Goal: Information Seeking & Learning: Learn about a topic

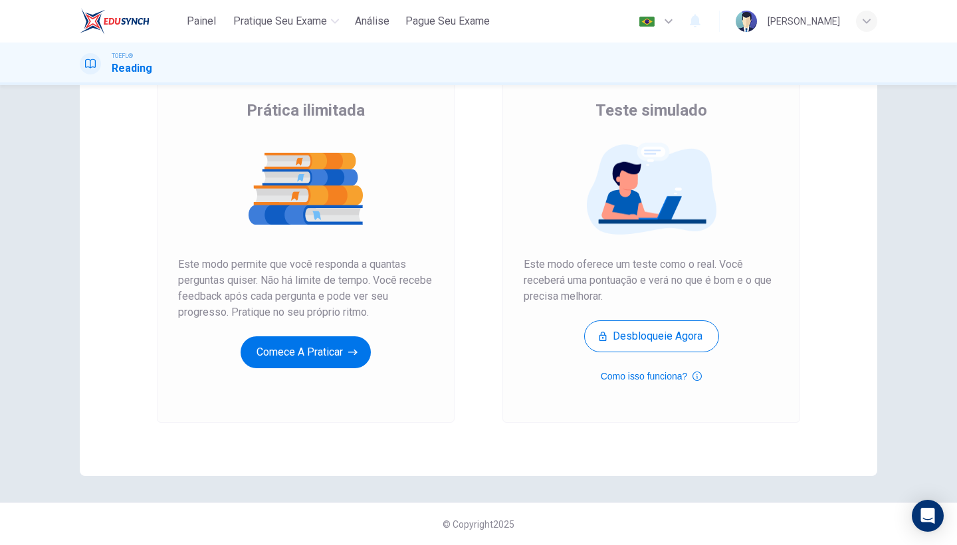
scroll to position [98, 0]
click at [304, 346] on button "Comece a praticar" at bounding box center [306, 352] width 130 height 32
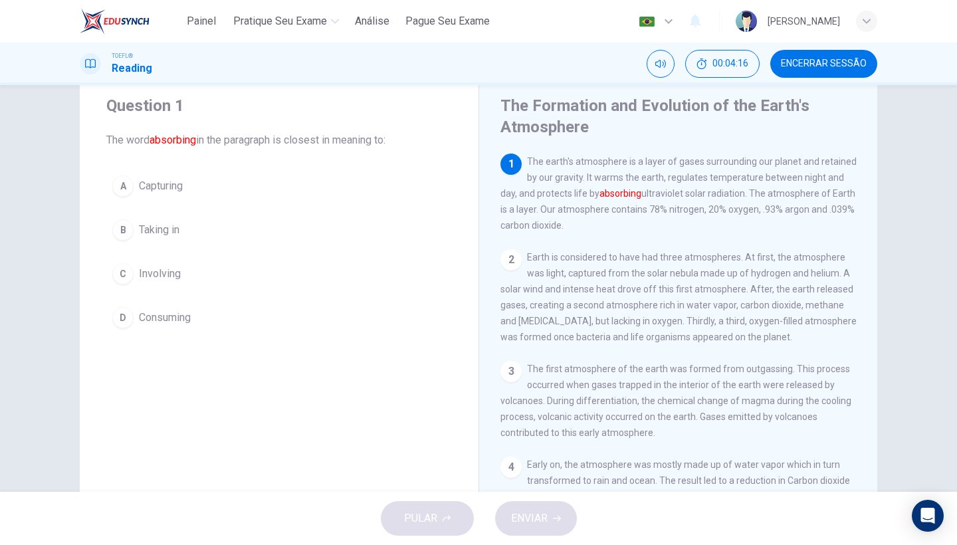
scroll to position [0, 0]
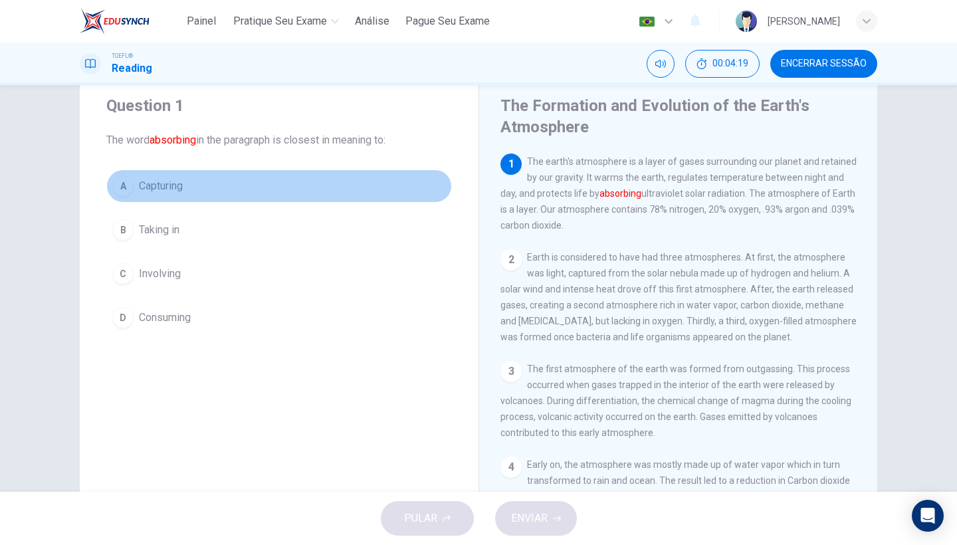
click at [155, 181] on span "Capturing" at bounding box center [161, 186] width 44 height 16
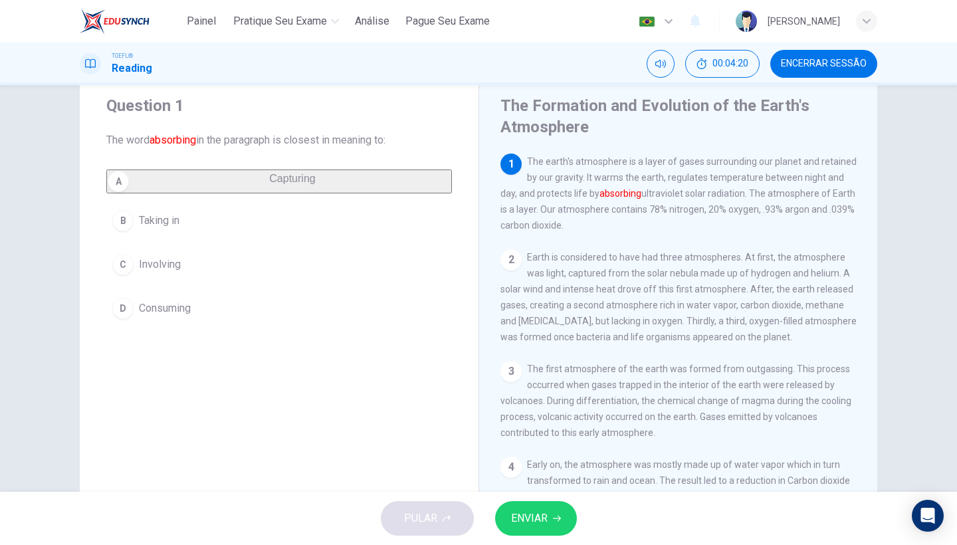
click at [515, 512] on span "ENVIAR" at bounding box center [529, 518] width 37 height 19
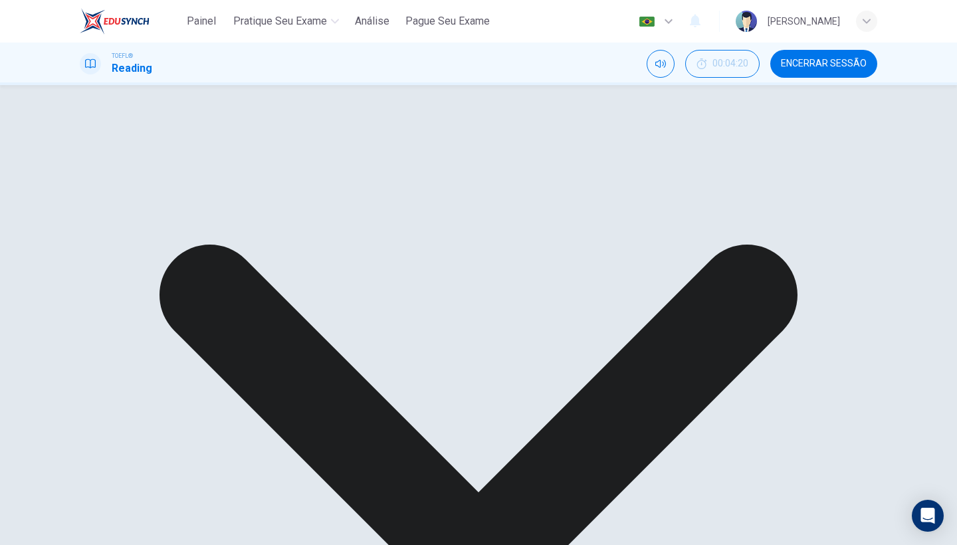
drag, startPoint x: 570, startPoint y: 190, endPoint x: 668, endPoint y: 190, distance: 97.7
click at [668, 190] on span "The earth's atmosphere is a layer of gases surrounding our planet and retained …" at bounding box center [678, 193] width 356 height 74
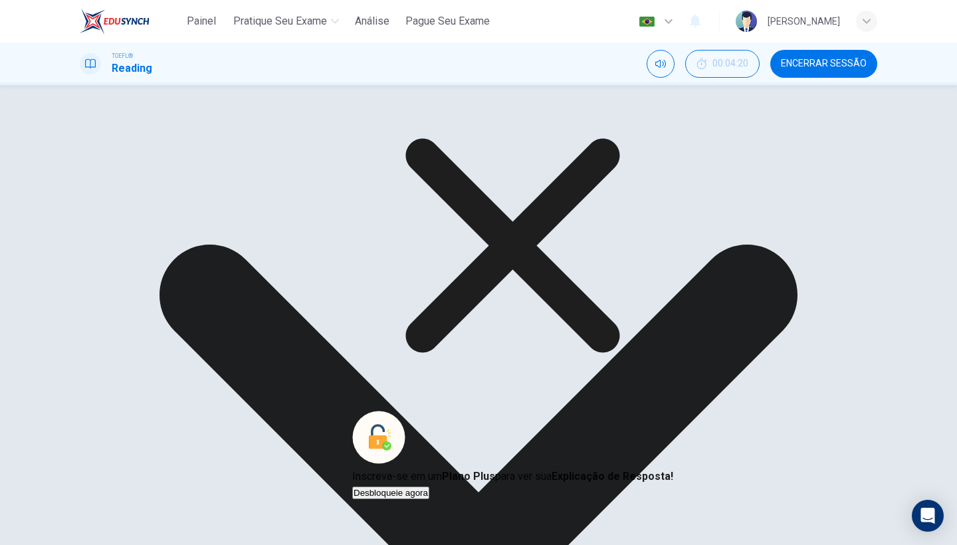
click at [591, 348] on icon at bounding box center [512, 245] width 321 height 321
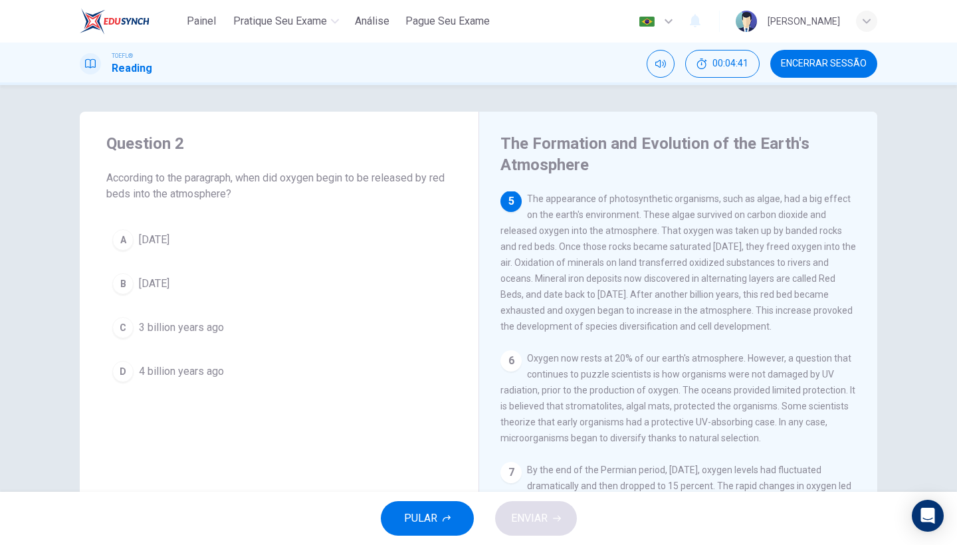
scroll to position [447, 0]
drag, startPoint x: 572, startPoint y: 280, endPoint x: 631, endPoint y: 280, distance: 59.1
click at [631, 280] on span "The appearance of photosynthetic organisms, such as algae, had a big effect on …" at bounding box center [678, 262] width 356 height 138
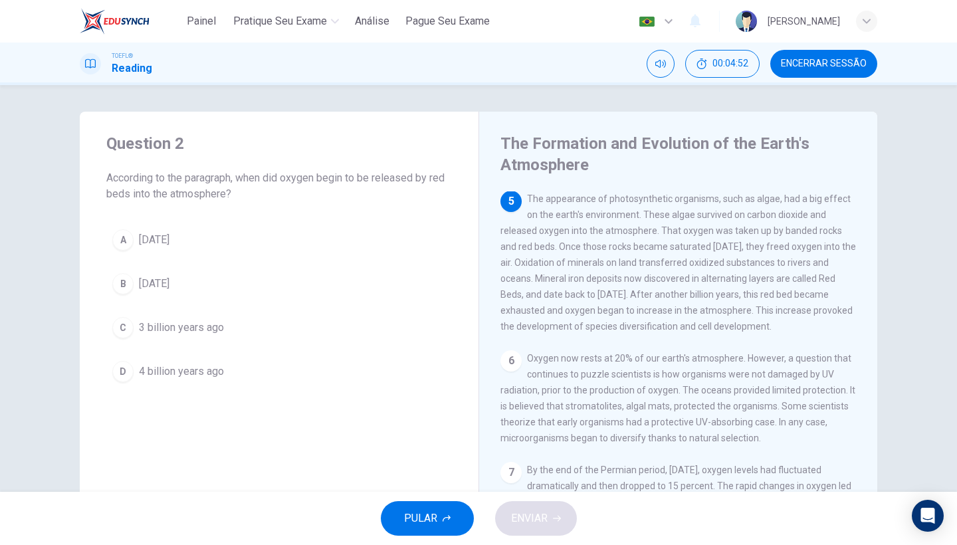
click at [141, 284] on span "[DATE]" at bounding box center [154, 284] width 31 height 16
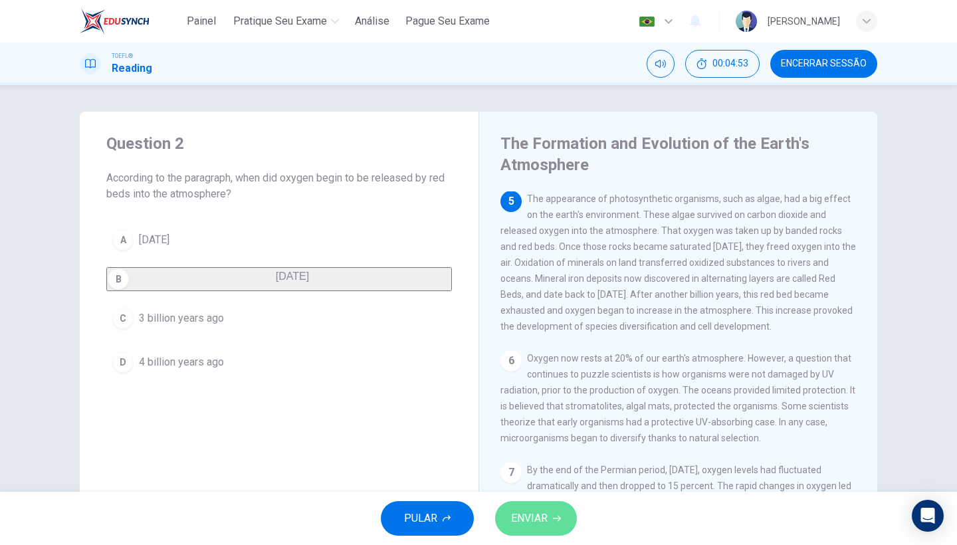
click at [499, 520] on button "ENVIAR" at bounding box center [536, 518] width 82 height 35
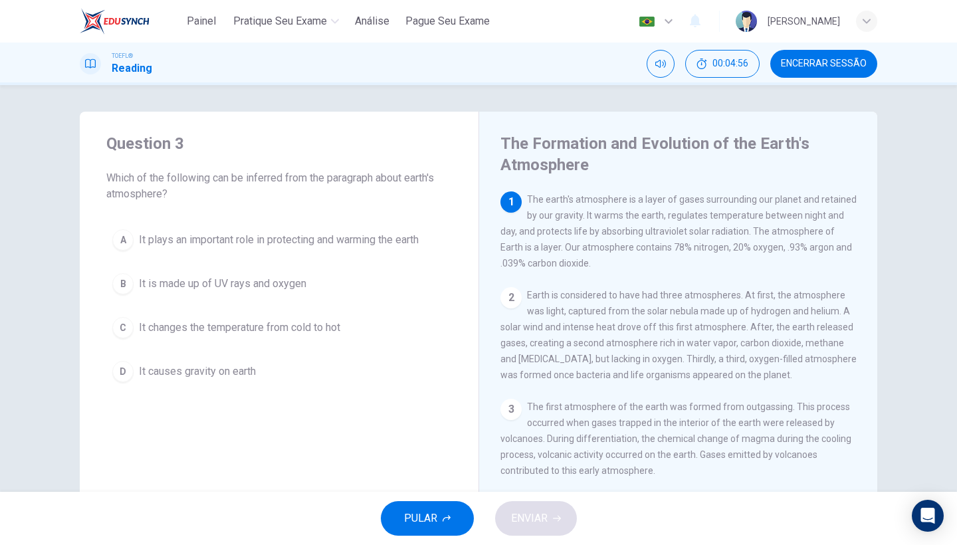
scroll to position [0, 0]
click at [241, 182] on span "Which of the following can be inferred from the paragraph about earth's atmosph…" at bounding box center [279, 186] width 346 height 32
drag, startPoint x: 288, startPoint y: 177, endPoint x: 383, endPoint y: 171, distance: 94.6
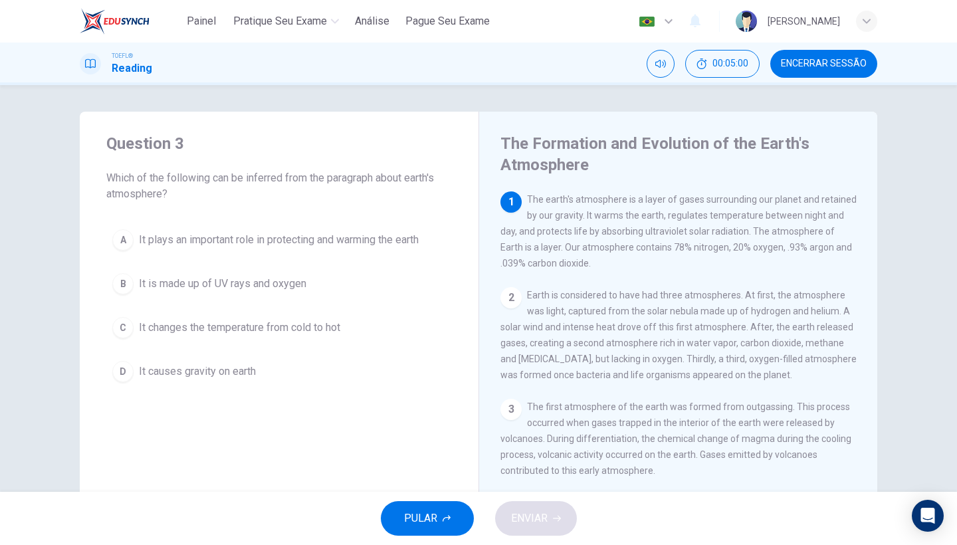
click at [383, 171] on span "Which of the following can be inferred from the paragraph about earth's atmosph…" at bounding box center [279, 186] width 346 height 32
drag, startPoint x: 383, startPoint y: 175, endPoint x: 450, endPoint y: 176, distance: 67.1
click at [450, 176] on span "Which of the following can be inferred from the paragraph about earth's atmosph…" at bounding box center [279, 186] width 346 height 32
click at [197, 237] on span "It plays an important role in protecting and warming the earth" at bounding box center [279, 240] width 280 height 16
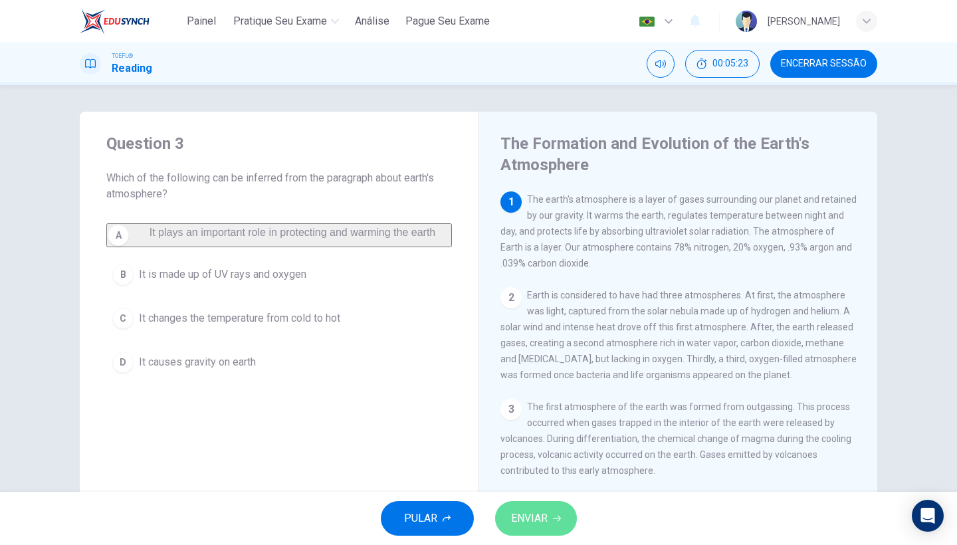
click at [528, 514] on span "ENVIAR" at bounding box center [529, 518] width 37 height 19
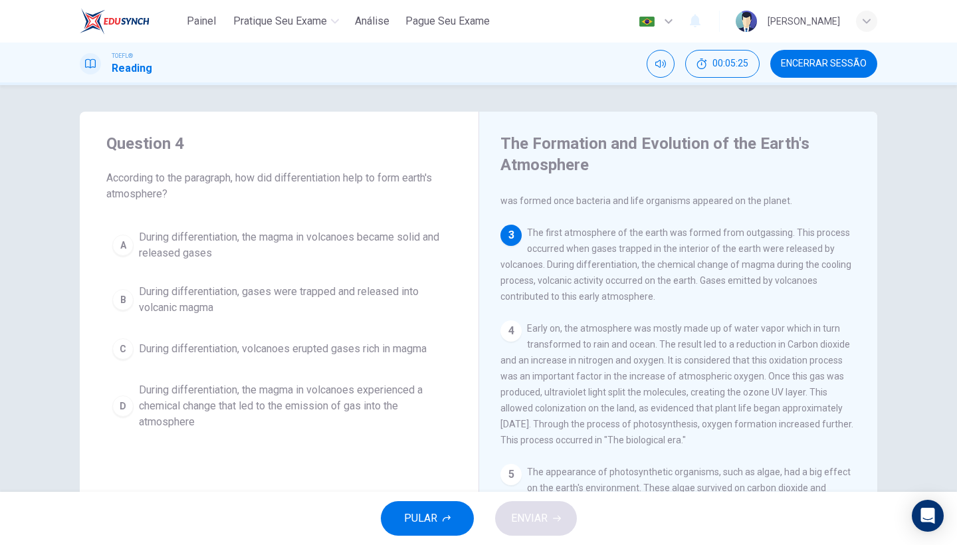
scroll to position [171, 0]
click at [235, 243] on span "During differentiation, the magma in volcanoes became solid and released gases" at bounding box center [292, 245] width 307 height 32
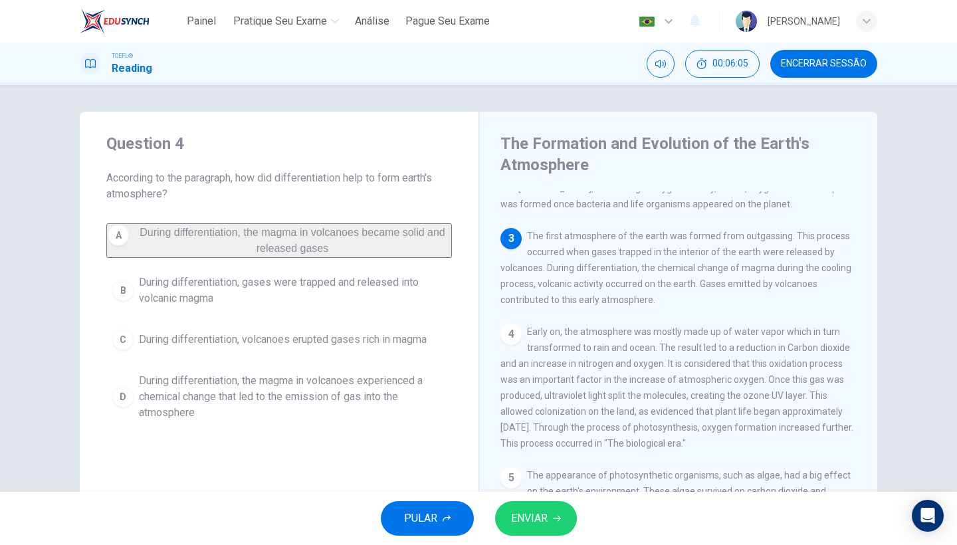
click at [558, 527] on button "ENVIAR" at bounding box center [536, 518] width 82 height 35
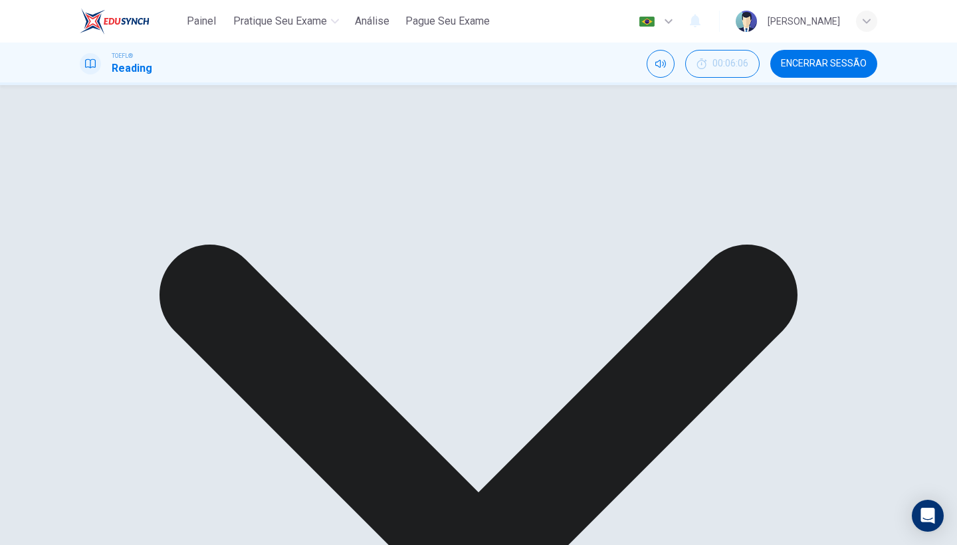
scroll to position [36, 0]
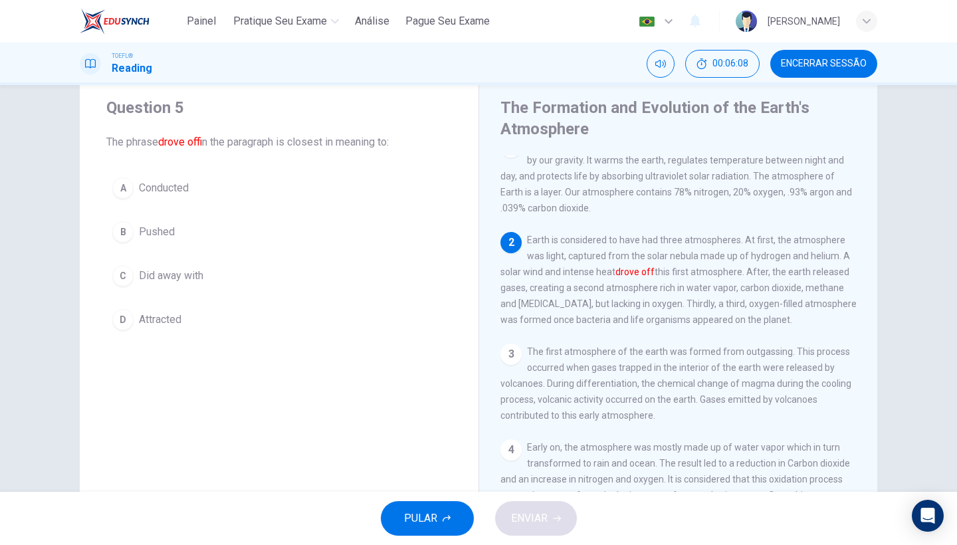
scroll to position [11, 0]
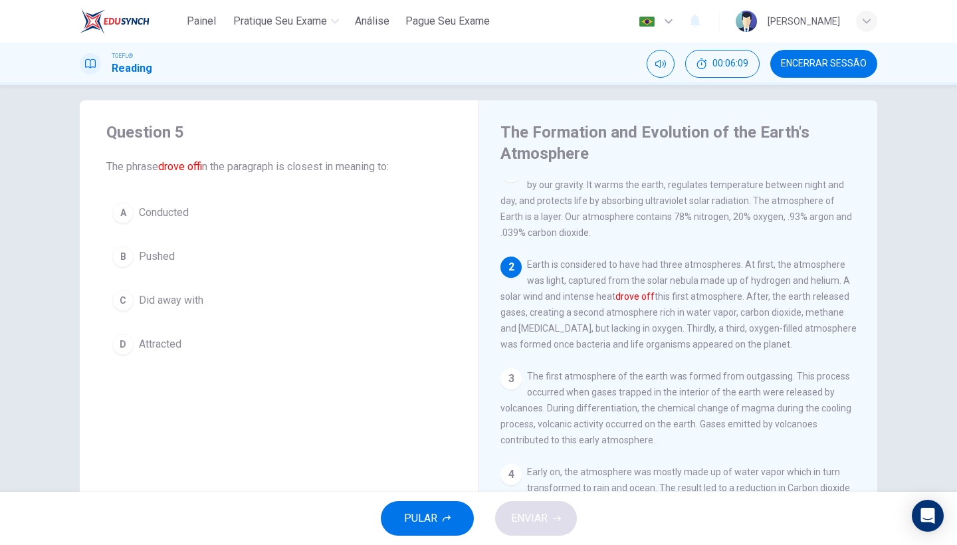
drag, startPoint x: 171, startPoint y: 169, endPoint x: 242, endPoint y: 167, distance: 70.5
click at [241, 169] on span "The phrase drove off in the paragraph is closest in meaning to:" at bounding box center [279, 167] width 346 height 16
drag, startPoint x: 576, startPoint y: 294, endPoint x: 650, endPoint y: 294, distance: 74.4
click at [650, 294] on span "Earth is considered to have had three atmospheres. At first, the atmosphere was…" at bounding box center [678, 304] width 356 height 90
click at [154, 257] on span "Pushed" at bounding box center [157, 257] width 36 height 16
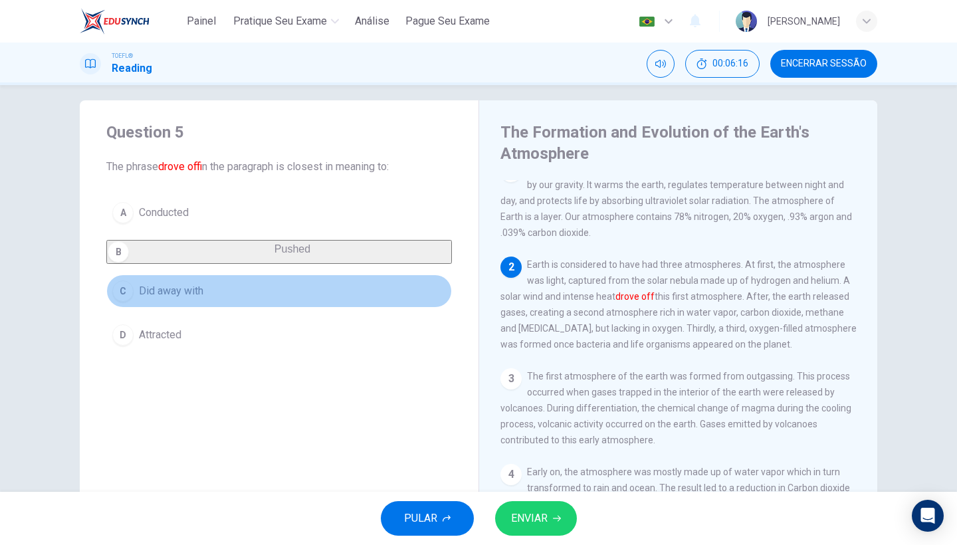
click at [164, 299] on span "Did away with" at bounding box center [171, 291] width 64 height 16
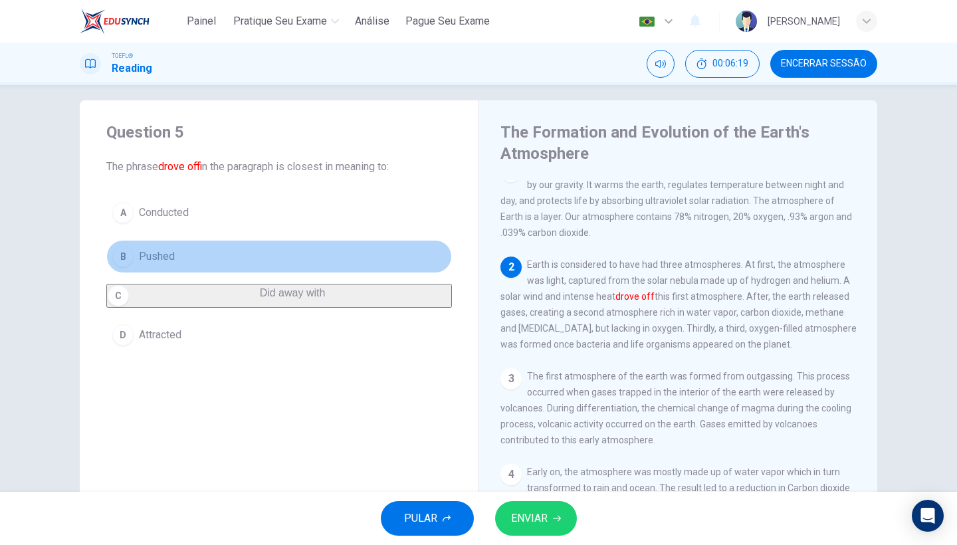
click at [177, 255] on button "B Pushed" at bounding box center [279, 256] width 346 height 33
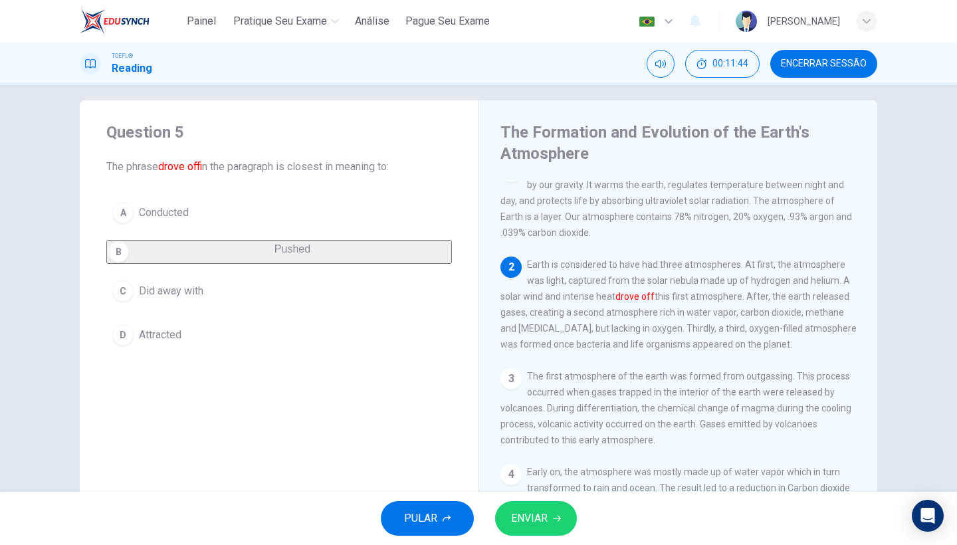
click at [181, 211] on span "Conducted" at bounding box center [164, 213] width 50 height 16
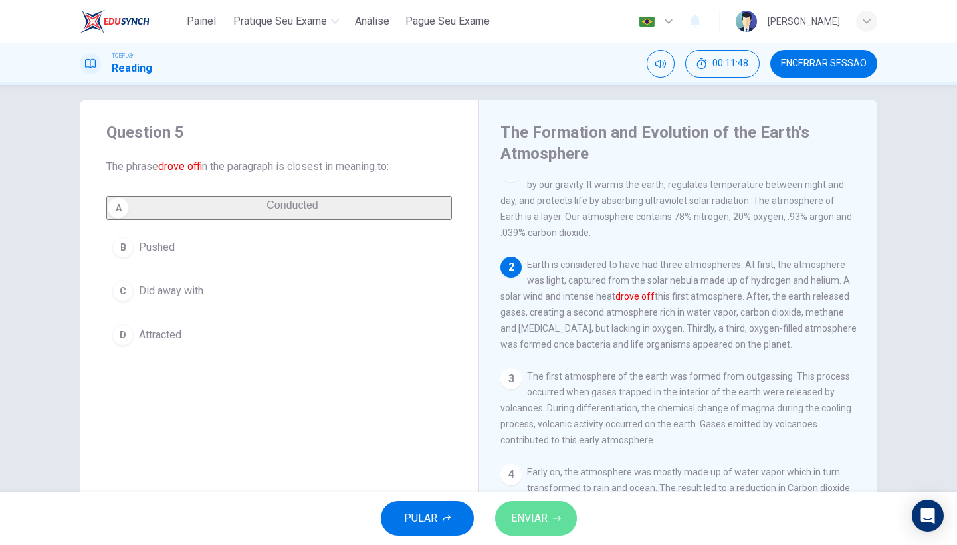
click at [548, 518] on button "ENVIAR" at bounding box center [536, 518] width 82 height 35
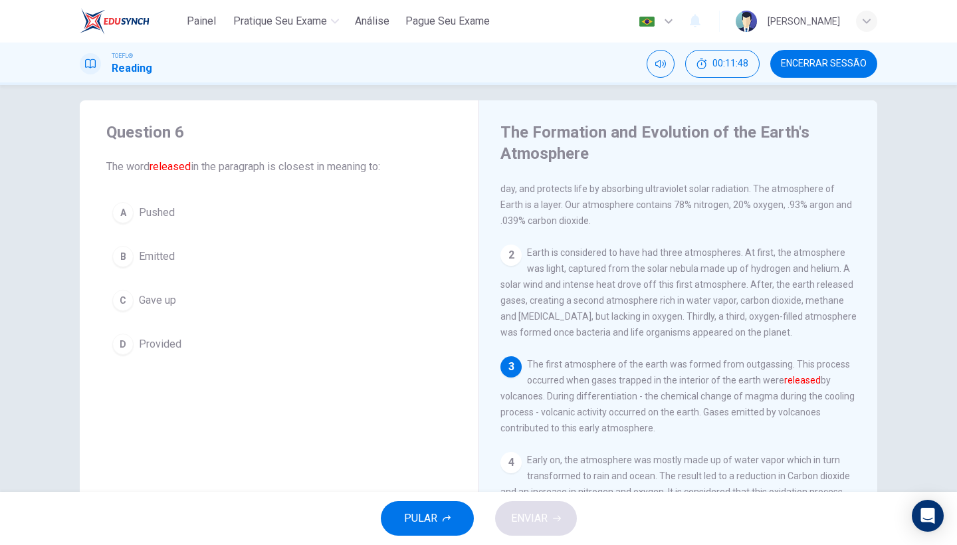
scroll to position [49, 0]
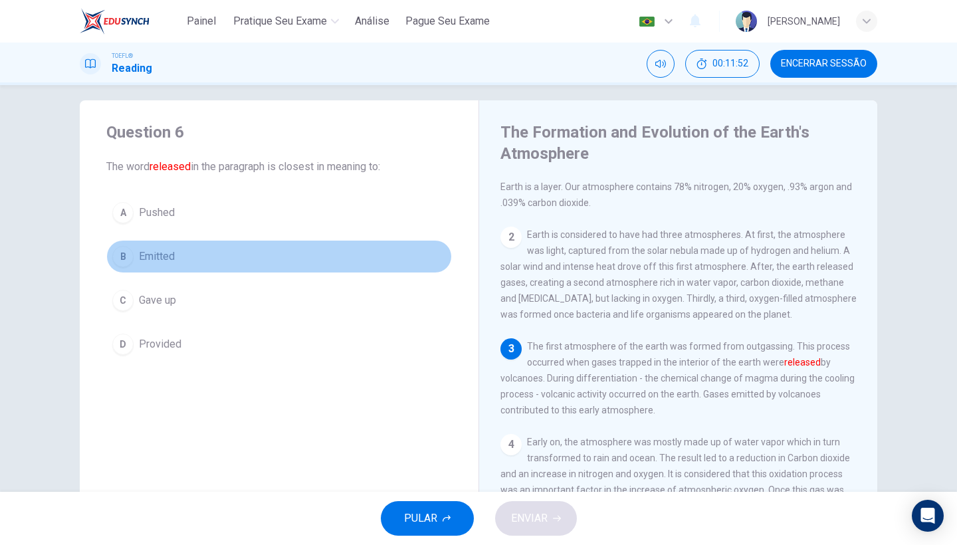
click at [156, 266] on button "B Emitted" at bounding box center [279, 256] width 346 height 33
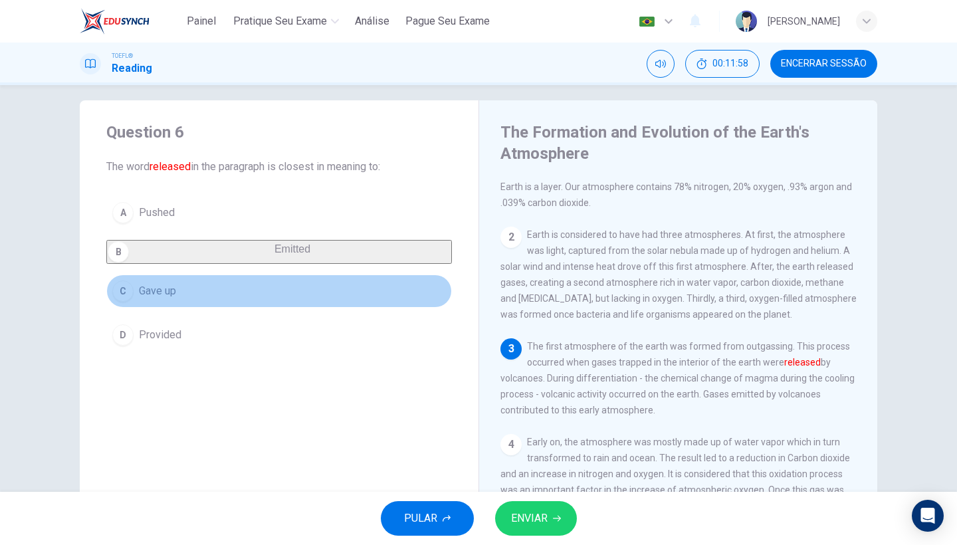
click at [210, 304] on button "C Gave up" at bounding box center [279, 290] width 346 height 33
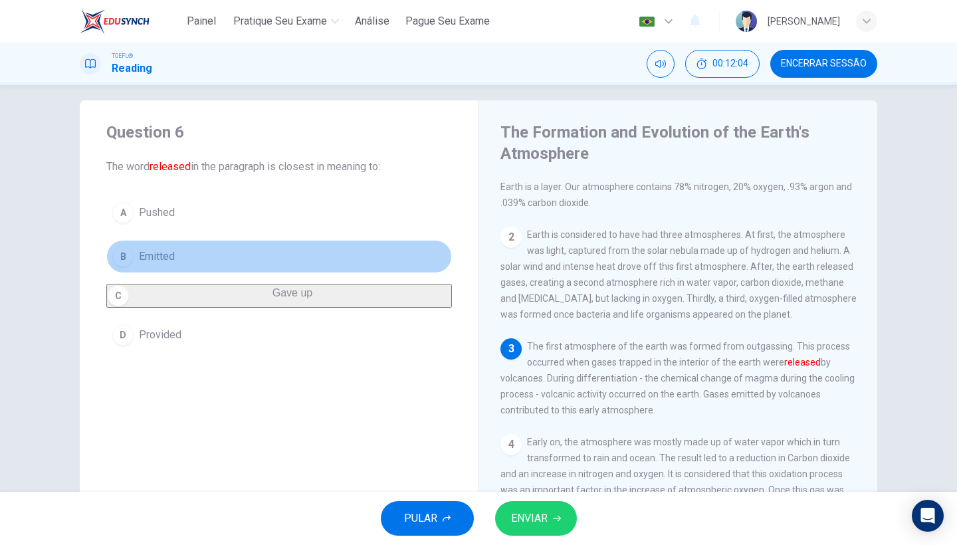
click at [183, 254] on button "B Emitted" at bounding box center [279, 256] width 346 height 33
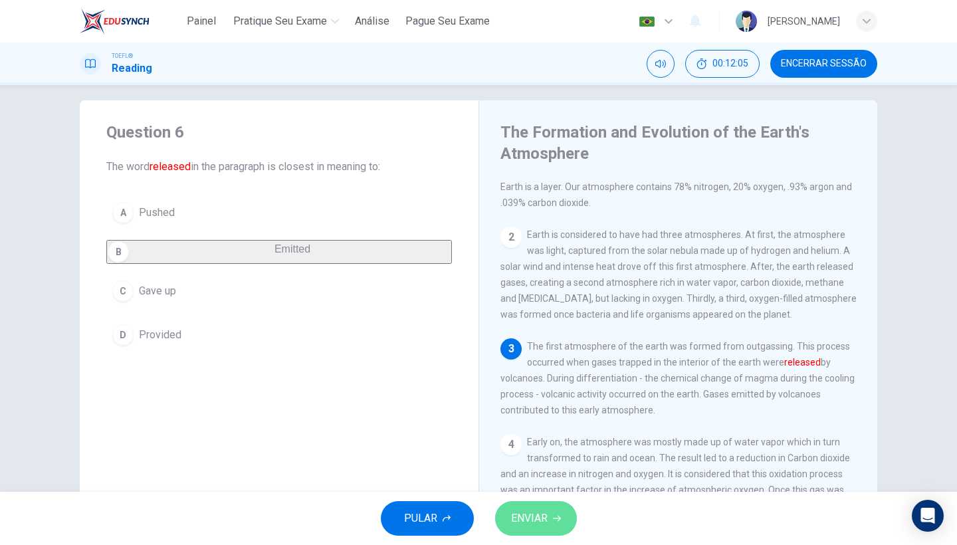
click at [516, 506] on button "ENVIAR" at bounding box center [536, 518] width 82 height 35
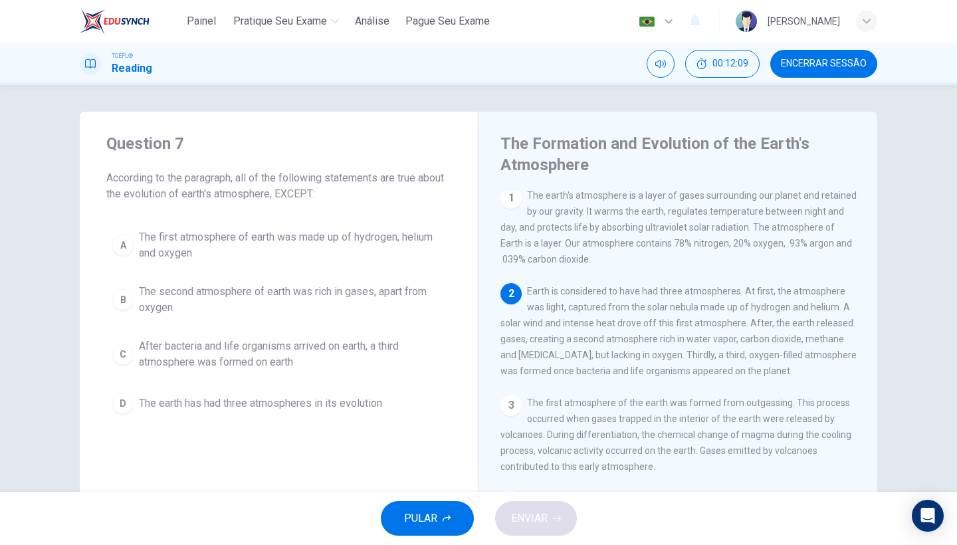
scroll to position [0, 0]
click at [243, 183] on span "According to the paragraph, all of the following statements are true about the …" at bounding box center [279, 186] width 346 height 32
drag, startPoint x: 244, startPoint y: 182, endPoint x: 300, endPoint y: 193, distance: 57.6
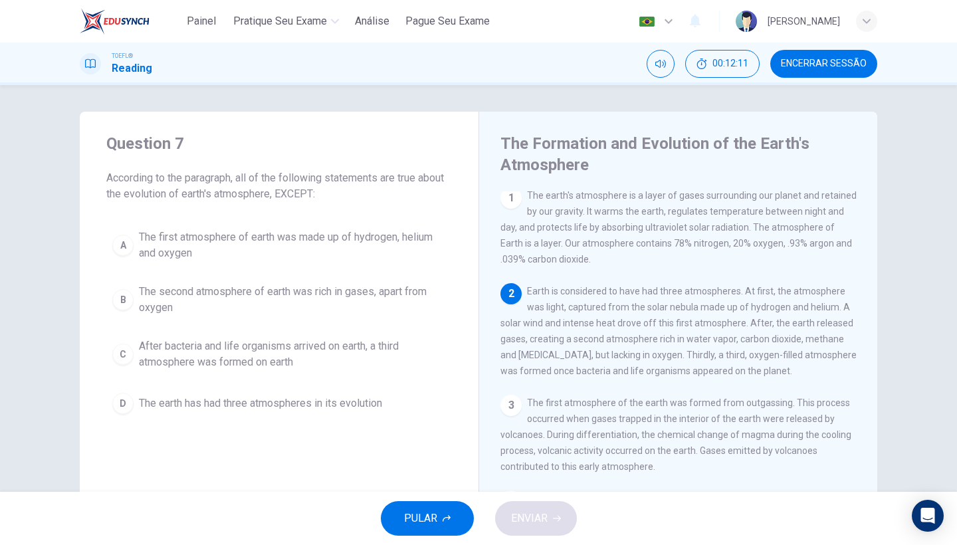
click at [300, 193] on span "According to the paragraph, all of the following statements are true about the …" at bounding box center [279, 186] width 346 height 32
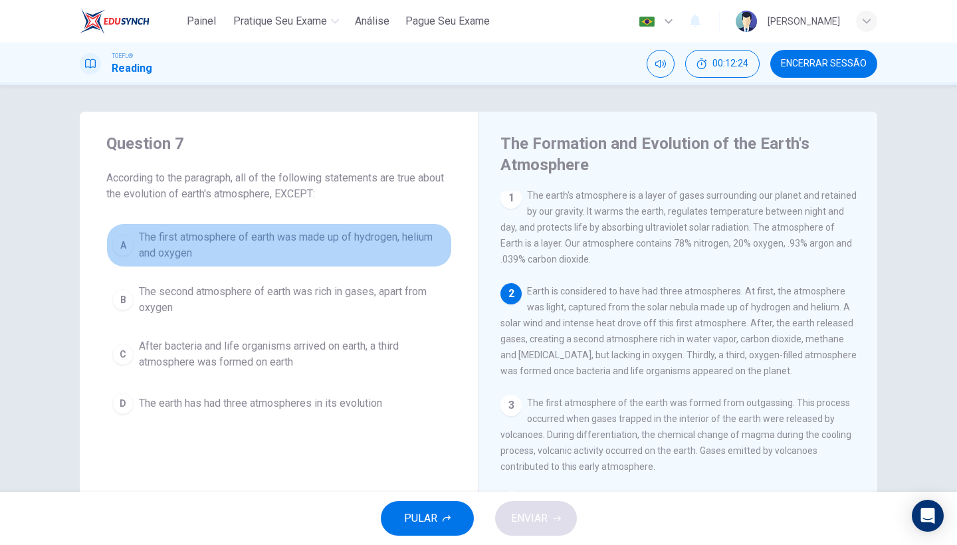
click at [316, 239] on span "The first atmosphere of earth was made up of hydrogen, helium and oxygen" at bounding box center [292, 245] width 307 height 32
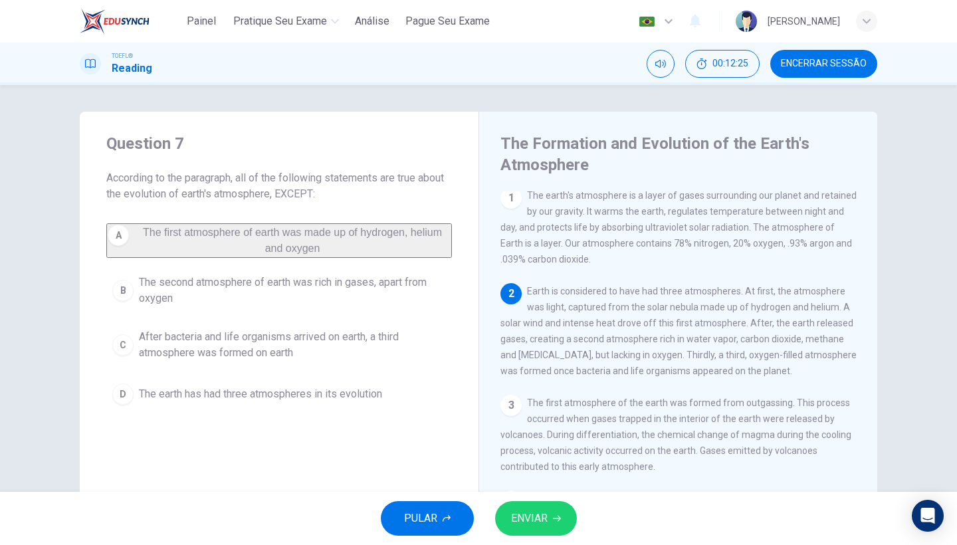
click at [524, 517] on span "ENVIAR" at bounding box center [529, 518] width 37 height 19
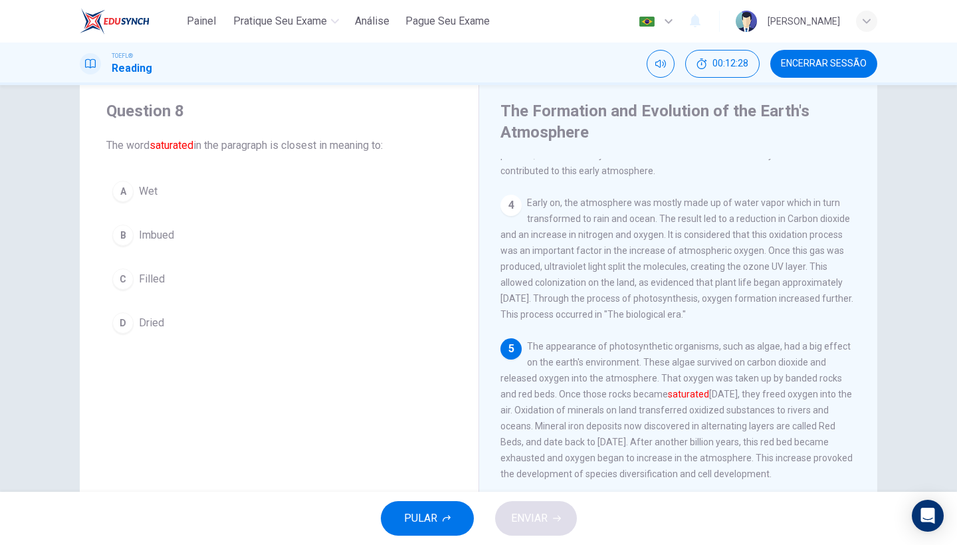
scroll to position [33, 0]
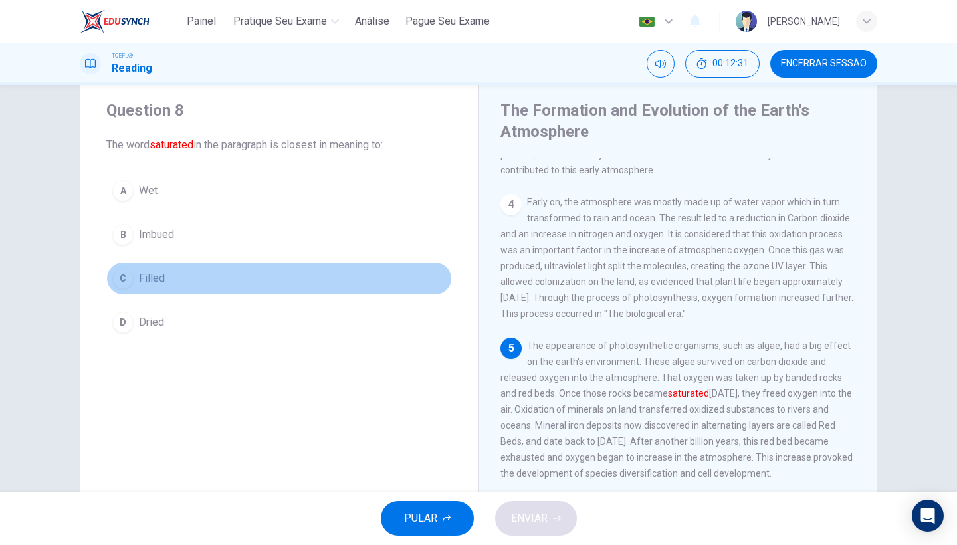
click at [152, 285] on span "Filled" at bounding box center [152, 278] width 26 height 16
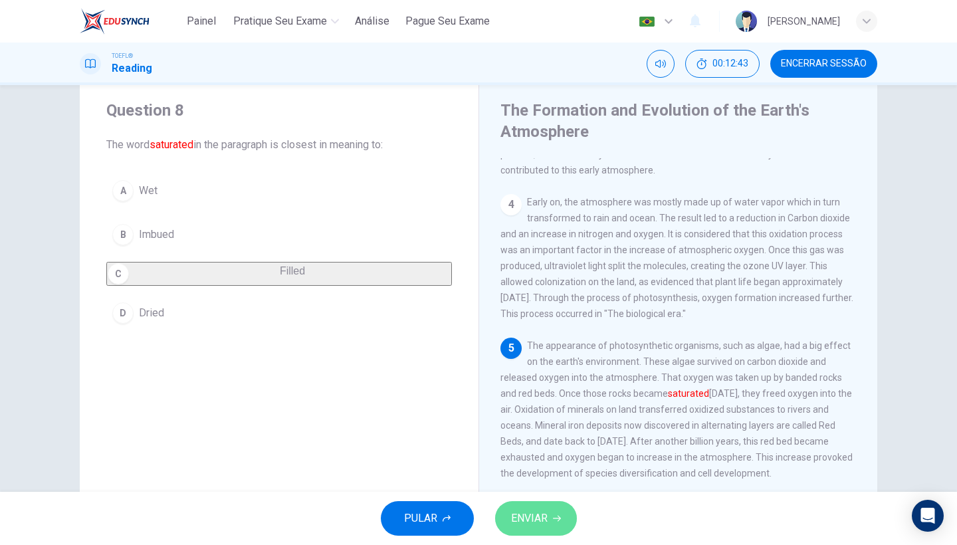
click at [508, 526] on button "ENVIAR" at bounding box center [536, 518] width 82 height 35
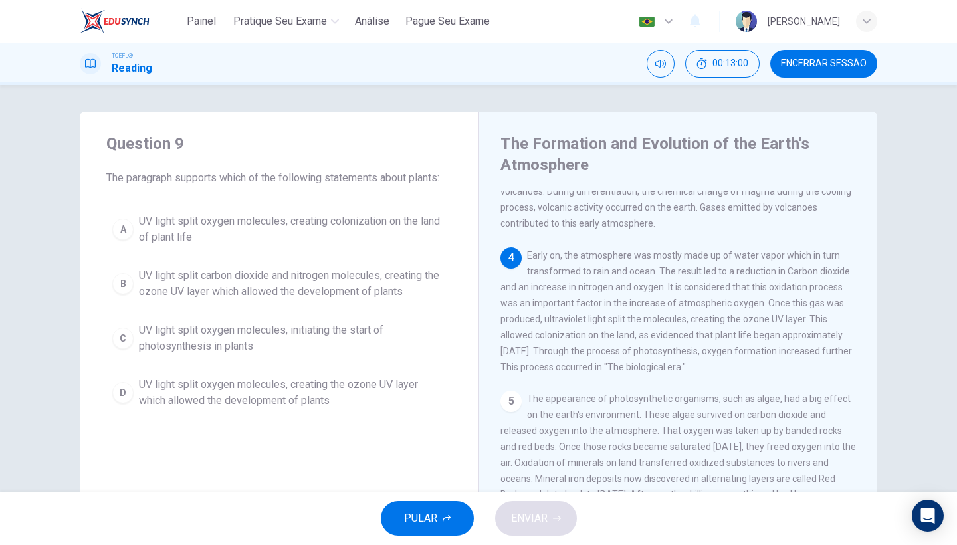
scroll to position [248, 0]
click at [269, 347] on span "UV light split oxygen molecules, initiating the start of photosynthesis in plan…" at bounding box center [292, 338] width 307 height 32
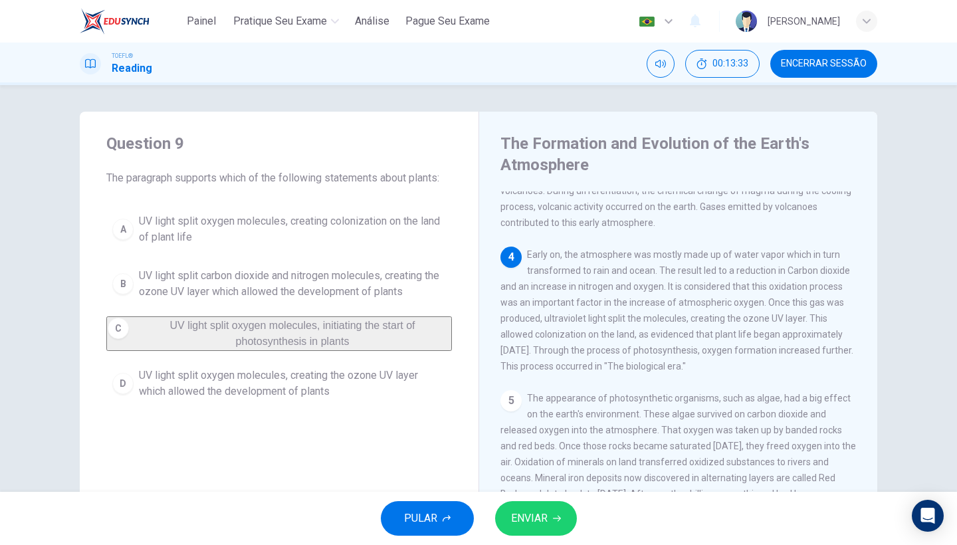
click at [280, 284] on span "UV light split carbon dioxide and nitrogen molecules, creating the ozone UV lay…" at bounding box center [292, 284] width 307 height 32
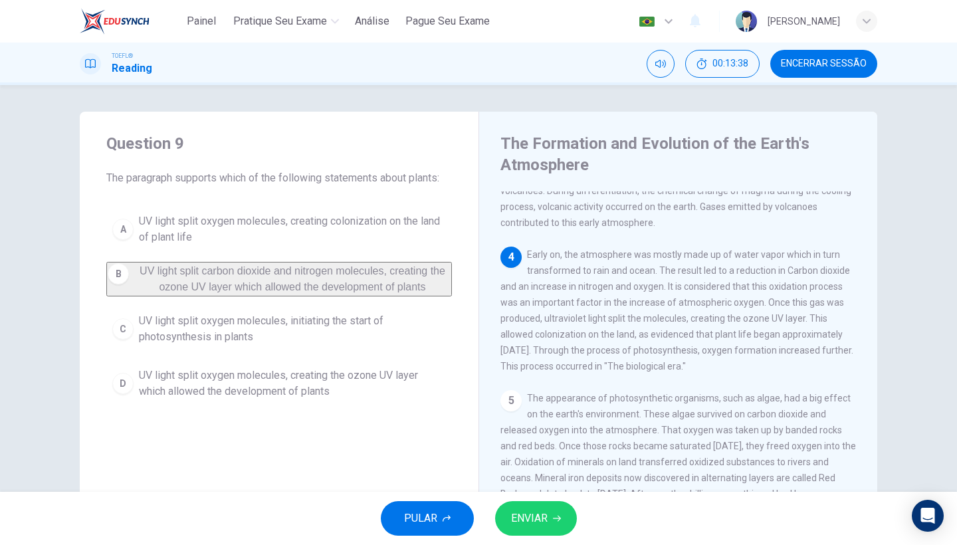
click at [520, 520] on span "ENVIAR" at bounding box center [529, 518] width 37 height 19
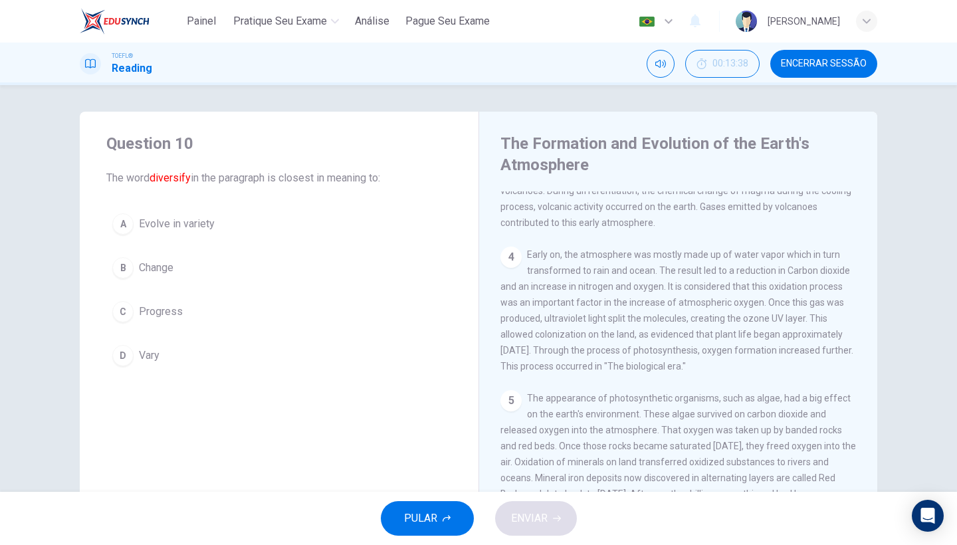
scroll to position [447, 0]
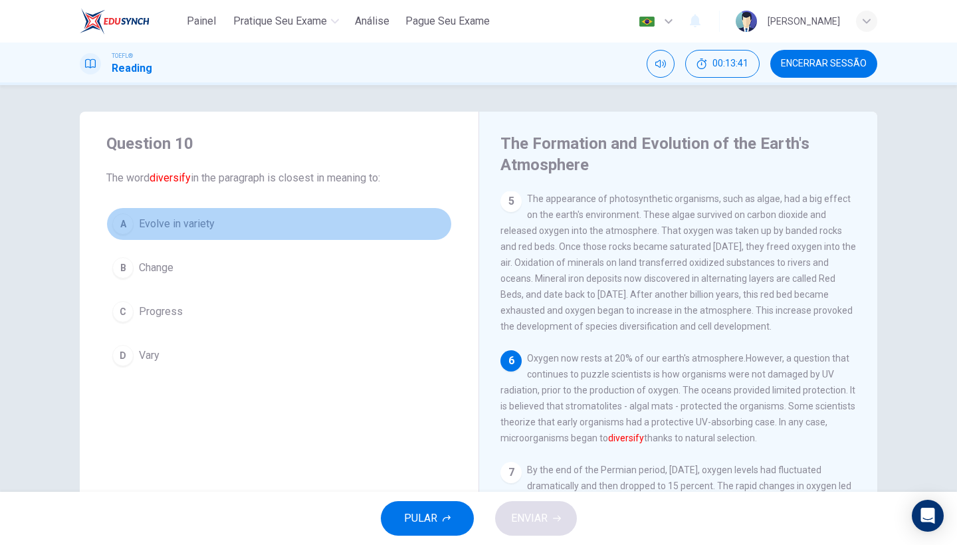
click at [165, 224] on span "Evolve in variety" at bounding box center [177, 224] width 76 height 16
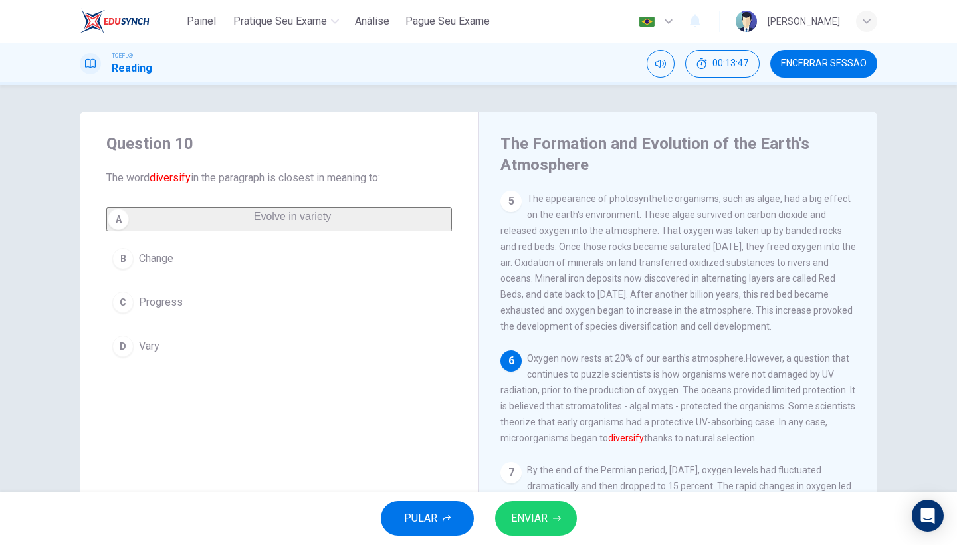
click at [539, 524] on span "ENVIAR" at bounding box center [529, 518] width 37 height 19
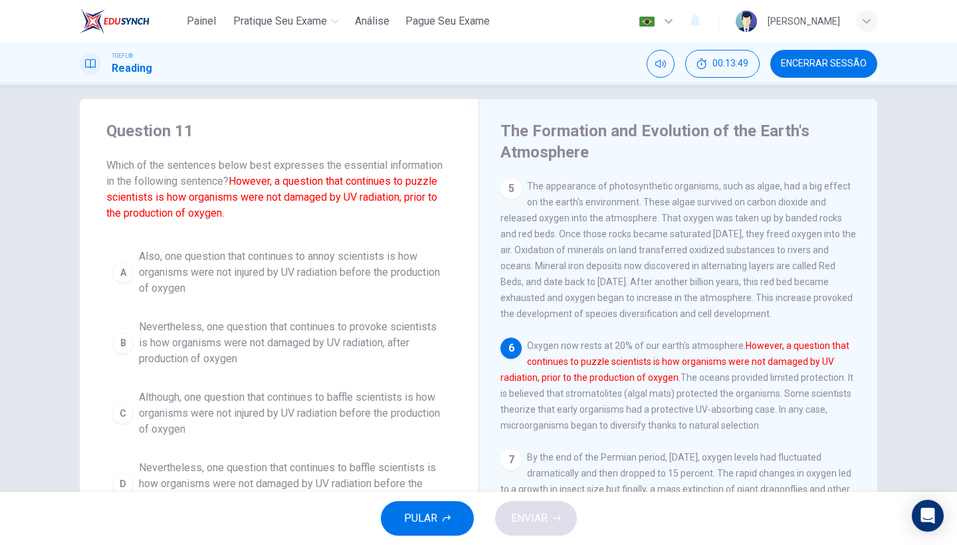
scroll to position [16, 0]
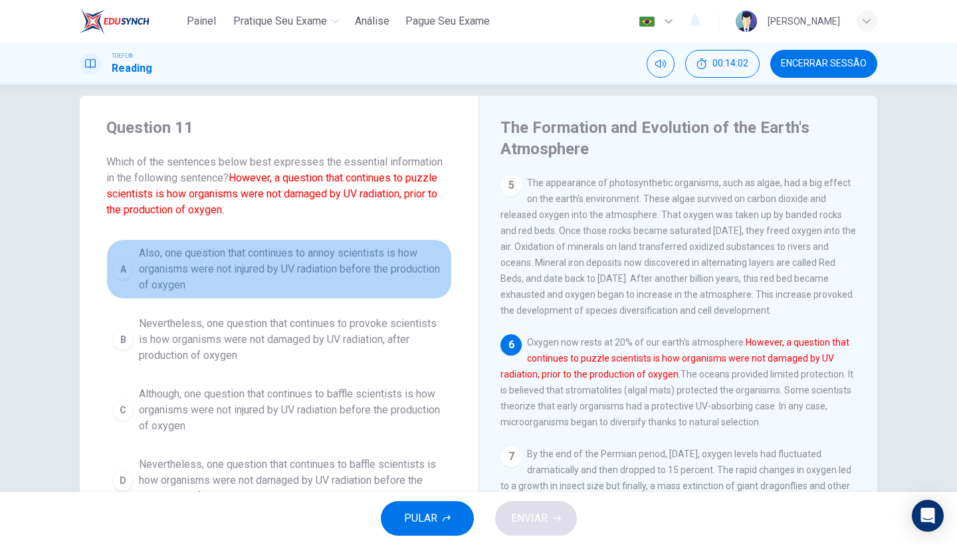
click at [271, 270] on span "Also, one question that continues to annoy scientists is how organisms were not…" at bounding box center [292, 269] width 307 height 48
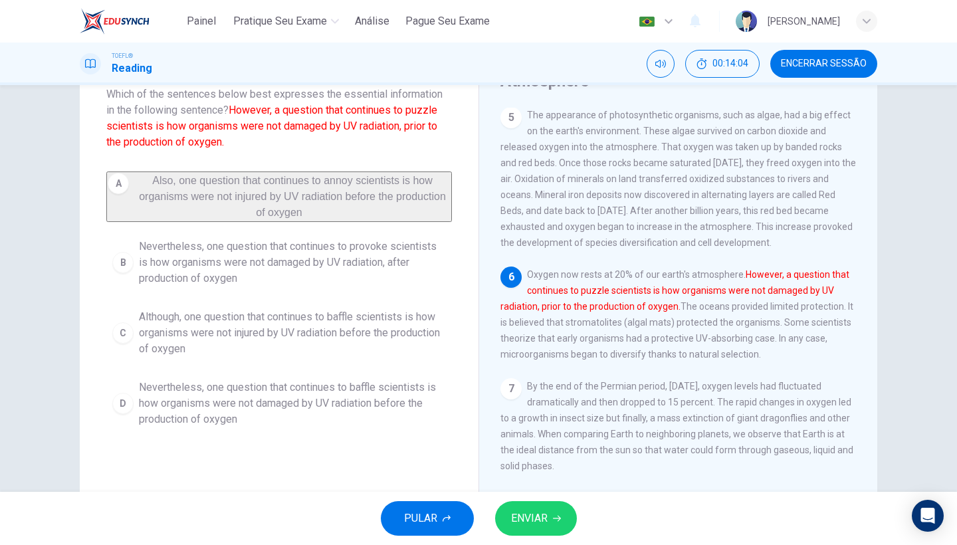
scroll to position [84, 0]
click at [511, 518] on span "ENVIAR" at bounding box center [529, 518] width 37 height 19
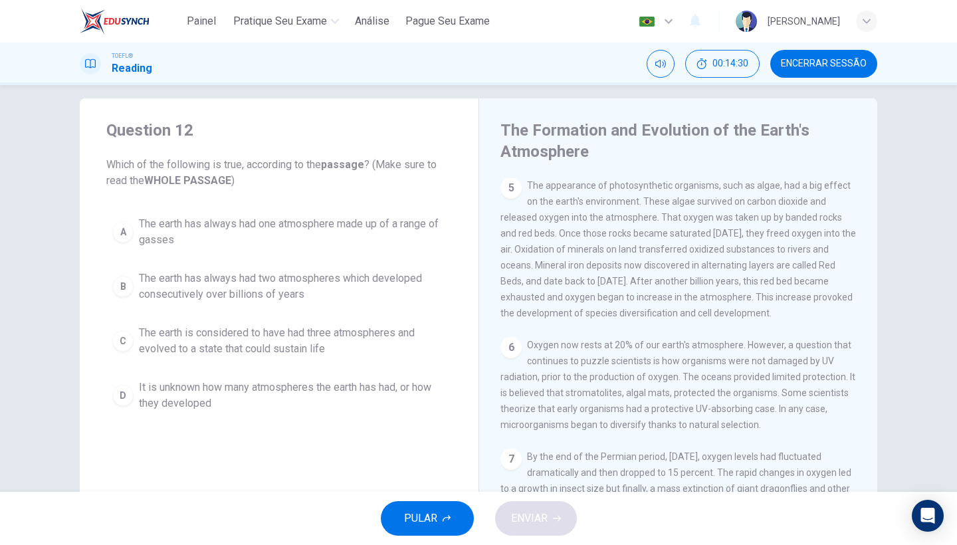
scroll to position [17, 0]
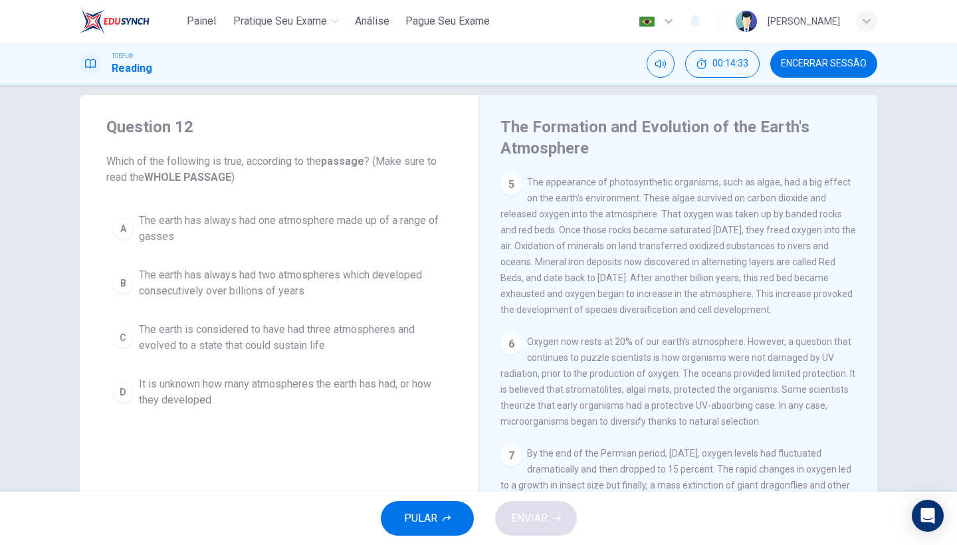
click at [236, 333] on span "The earth is considered to have had three atmospheres and evolved to a state th…" at bounding box center [292, 338] width 307 height 32
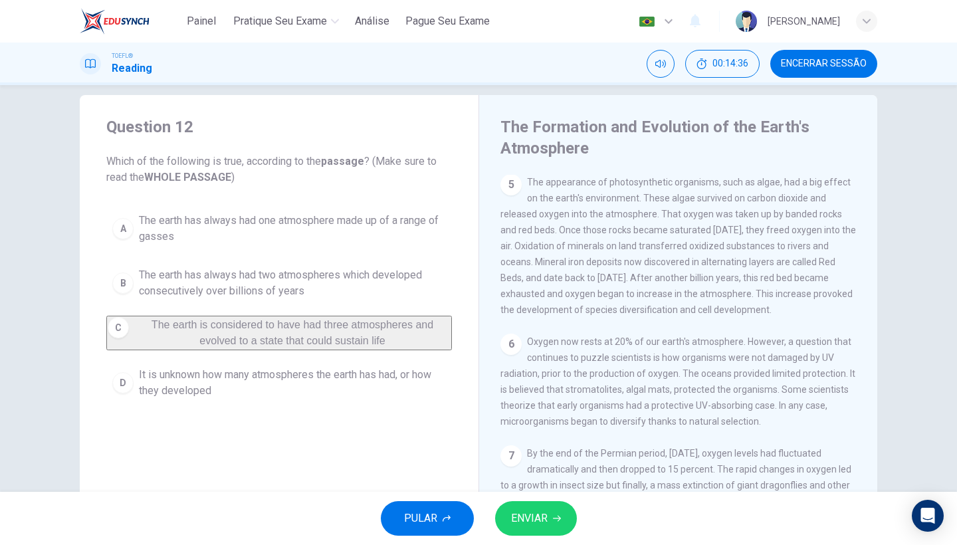
click at [296, 394] on span "It is unknown how many atmospheres the earth has had, or how they developed" at bounding box center [292, 383] width 307 height 32
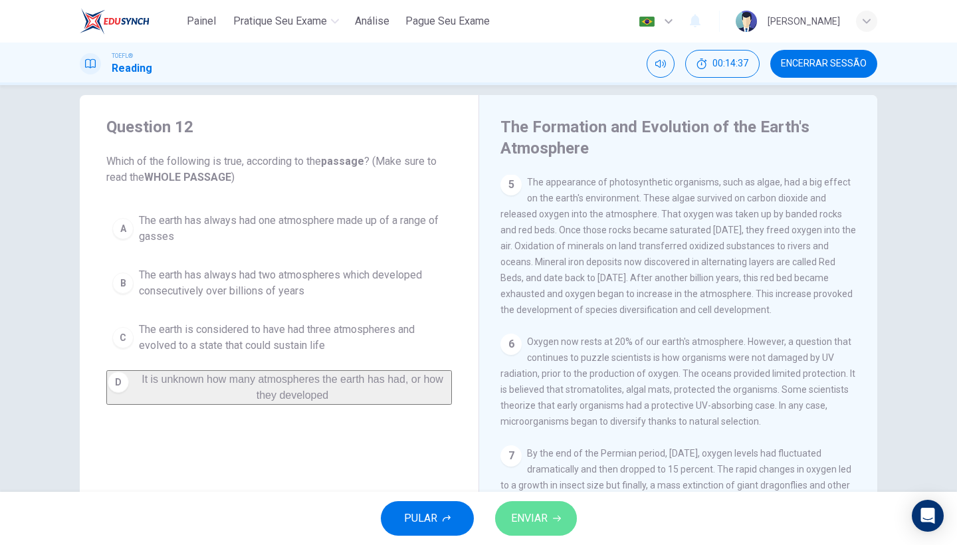
click at [520, 521] on span "ENVIAR" at bounding box center [529, 518] width 37 height 19
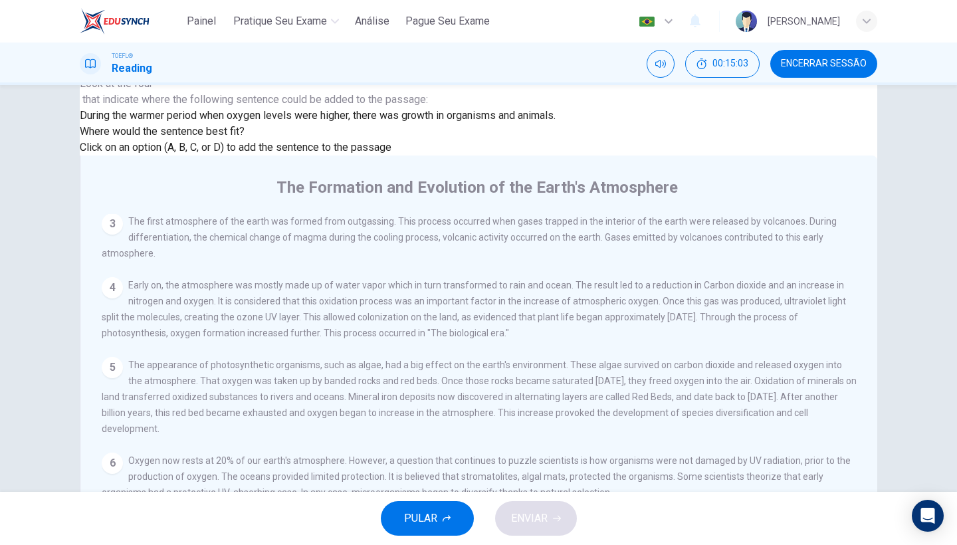
scroll to position [78, 0]
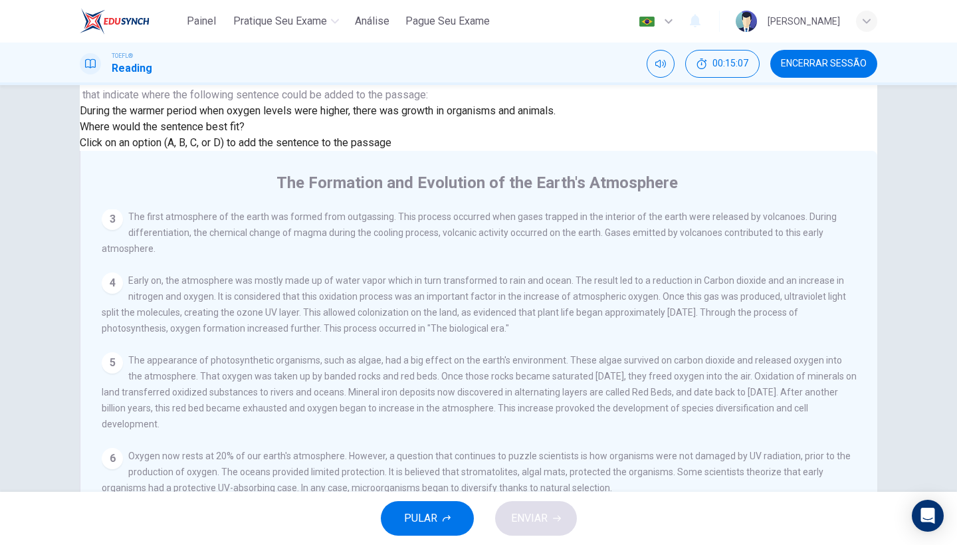
click at [262, 544] on input at bounding box center [204, 552] width 115 height 13
click at [302, 530] on input at bounding box center [244, 536] width 115 height 13
click at [564, 505] on button "ENVIAR" at bounding box center [536, 518] width 82 height 35
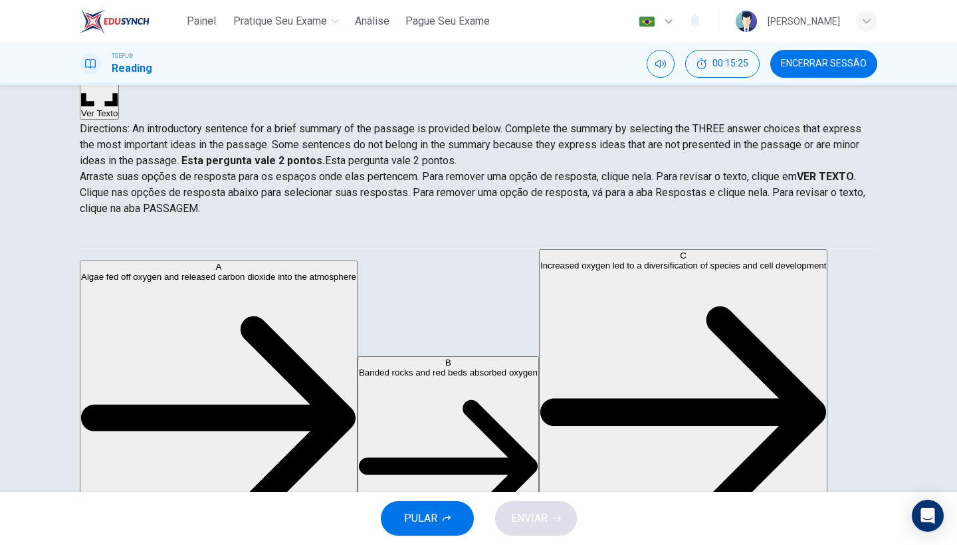
scroll to position [104, 0]
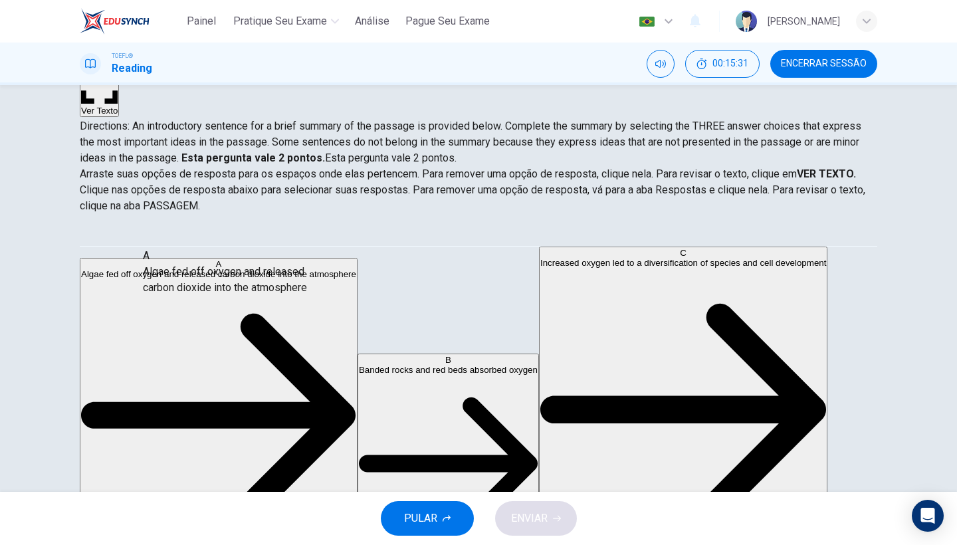
drag, startPoint x: 184, startPoint y: 265, endPoint x: 225, endPoint y: 277, distance: 42.9
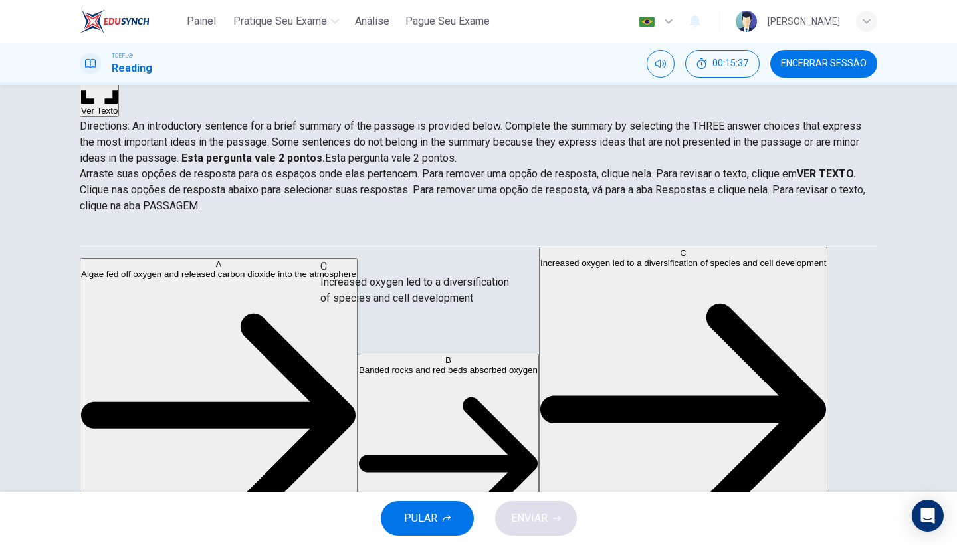
drag, startPoint x: 192, startPoint y: 335, endPoint x: 416, endPoint y: 305, distance: 225.9
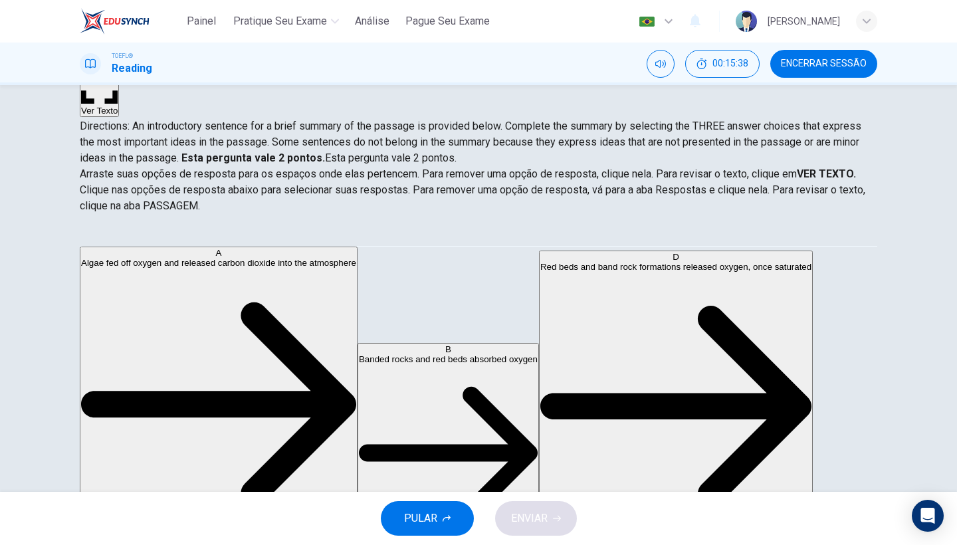
scroll to position [107, 0]
drag, startPoint x: 206, startPoint y: 377, endPoint x: 255, endPoint y: 366, distance: 50.6
drag, startPoint x: 218, startPoint y: 322, endPoint x: 397, endPoint y: 329, distance: 178.9
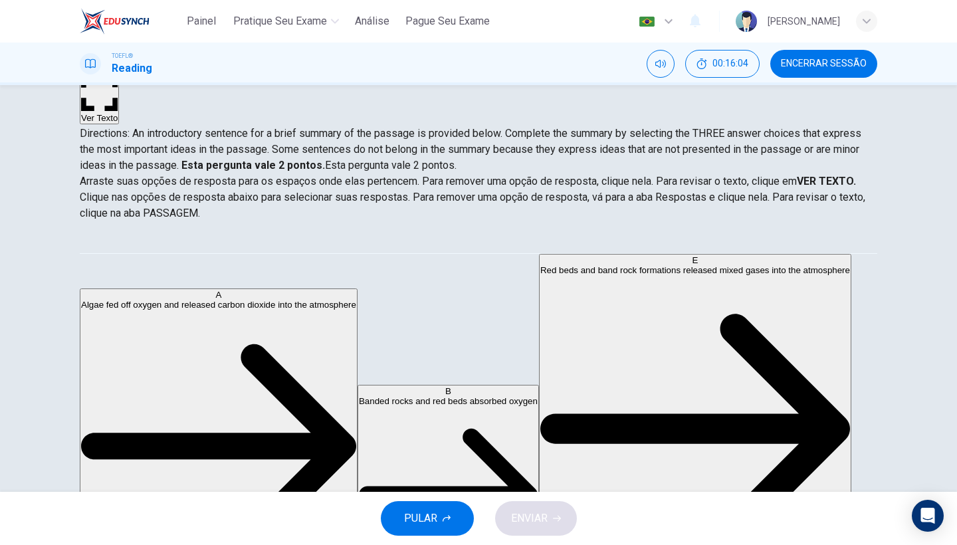
scroll to position [88, 0]
drag, startPoint x: 189, startPoint y: 406, endPoint x: 411, endPoint y: 393, distance: 221.7
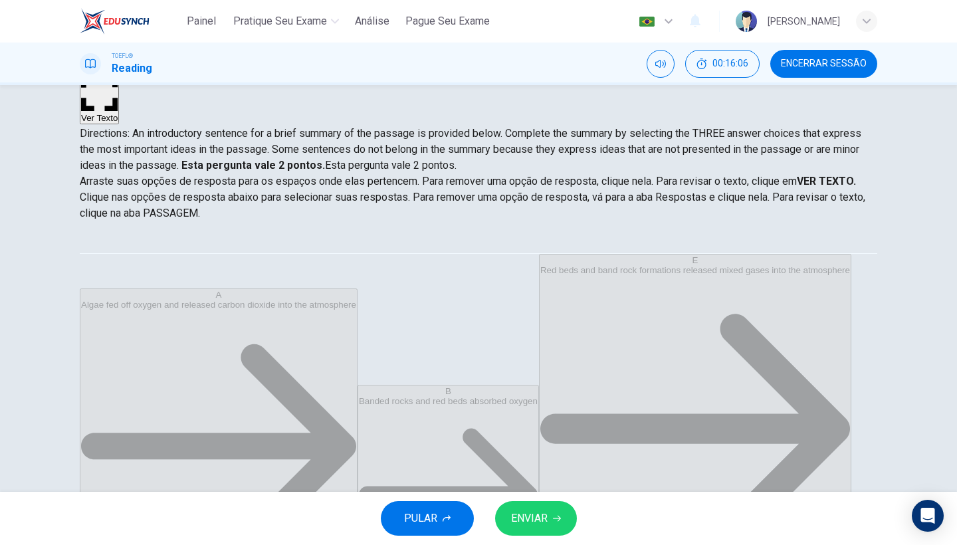
scroll to position [8, 0]
click at [528, 516] on span "ENVIAR" at bounding box center [529, 518] width 37 height 19
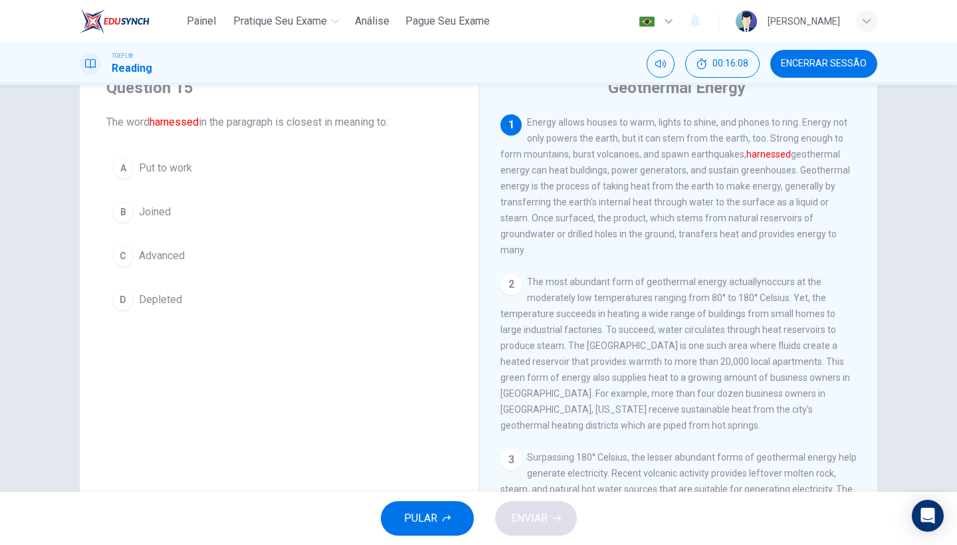
scroll to position [58, 0]
click at [163, 120] on font "harnessed" at bounding box center [174, 119] width 49 height 13
click at [154, 256] on span "Advanced" at bounding box center [162, 253] width 46 height 16
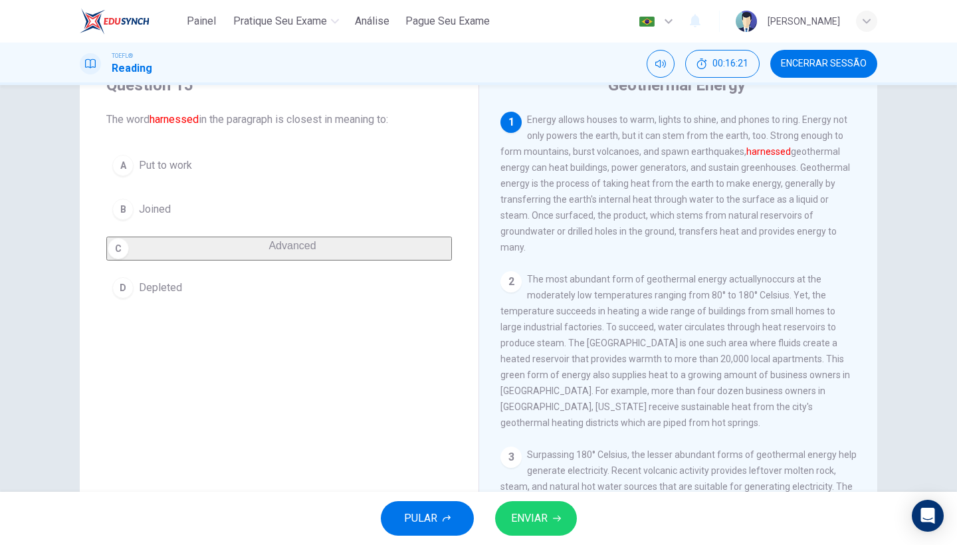
click at [510, 502] on button "ENVIAR" at bounding box center [536, 518] width 82 height 35
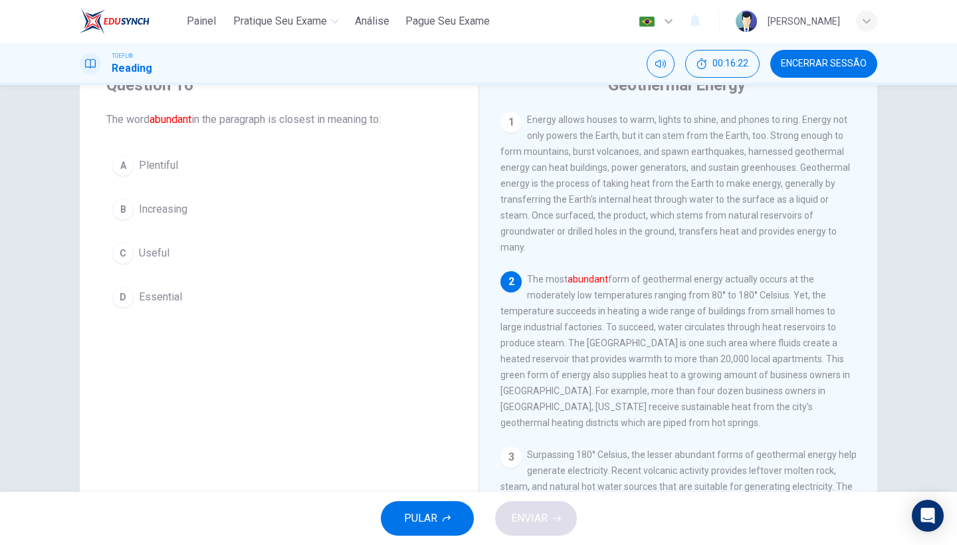
scroll to position [38, 0]
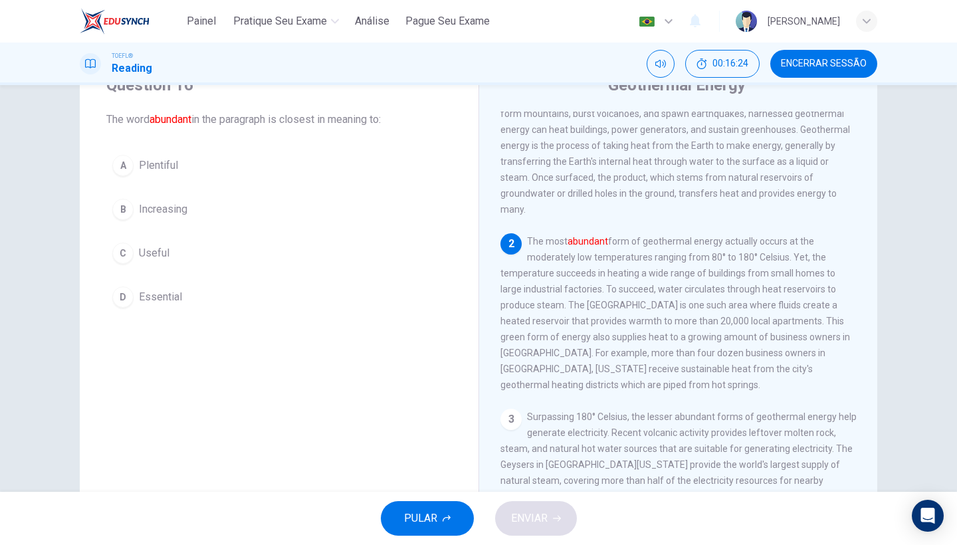
click at [150, 160] on span "Plentiful" at bounding box center [158, 166] width 39 height 16
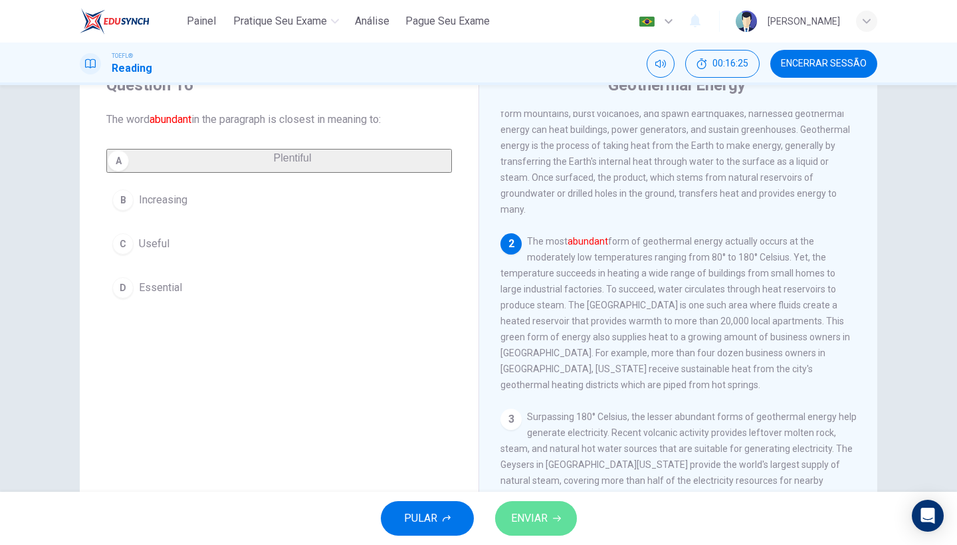
click at [516, 514] on span "ENVIAR" at bounding box center [529, 518] width 37 height 19
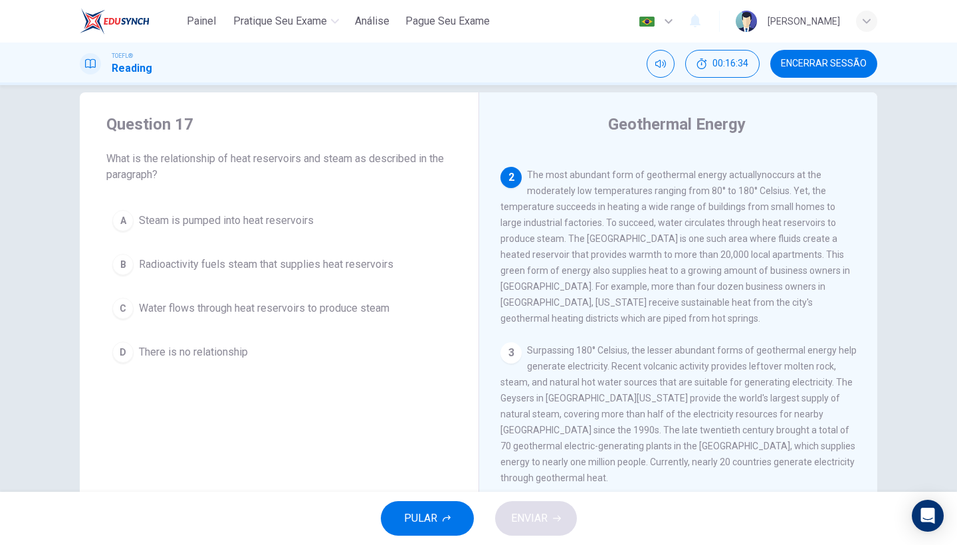
scroll to position [6, 0]
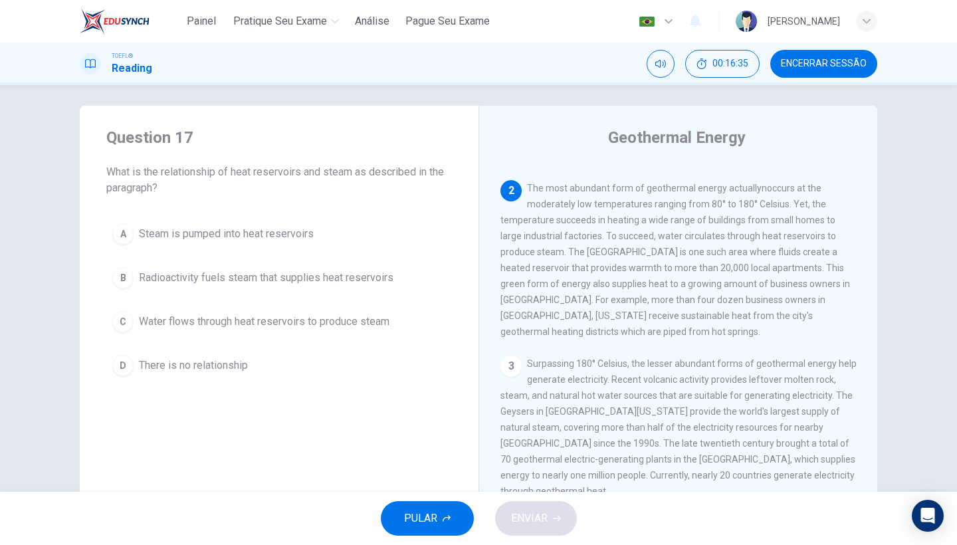
click at [809, 60] on span "Encerrar Sessão" at bounding box center [824, 63] width 86 height 11
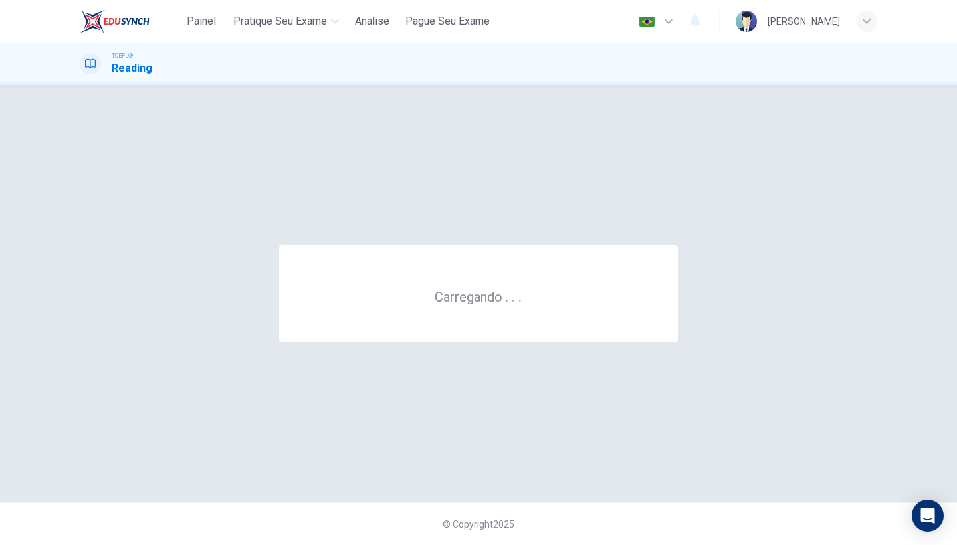
scroll to position [0, 0]
